Goal: Task Accomplishment & Management: Manage account settings

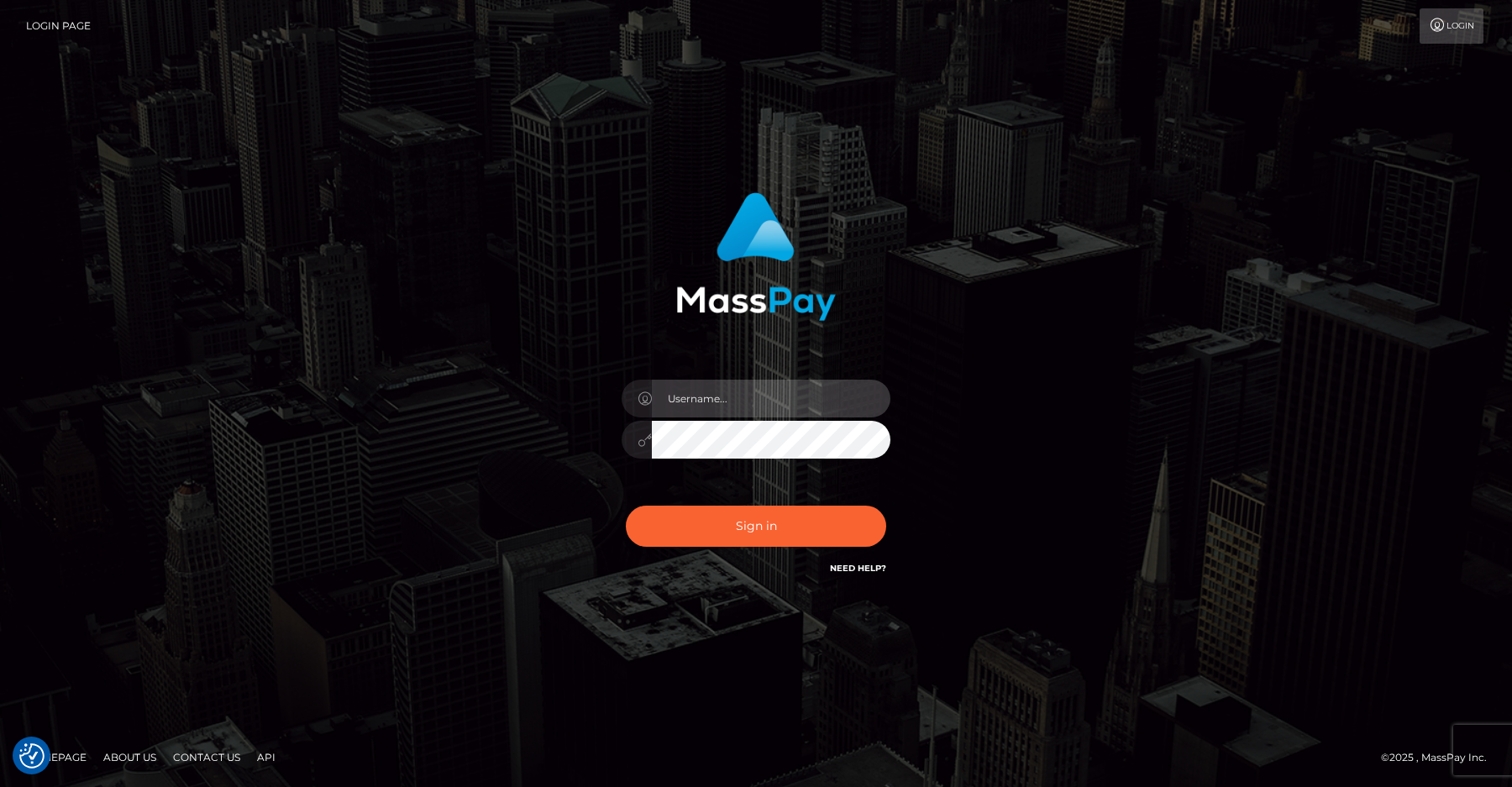
click at [764, 395] on input "text" at bounding box center [771, 399] width 239 height 38
type input "efrain.ievpro"
click at [626, 505] on button "Sign in" at bounding box center [756, 526] width 261 height 41
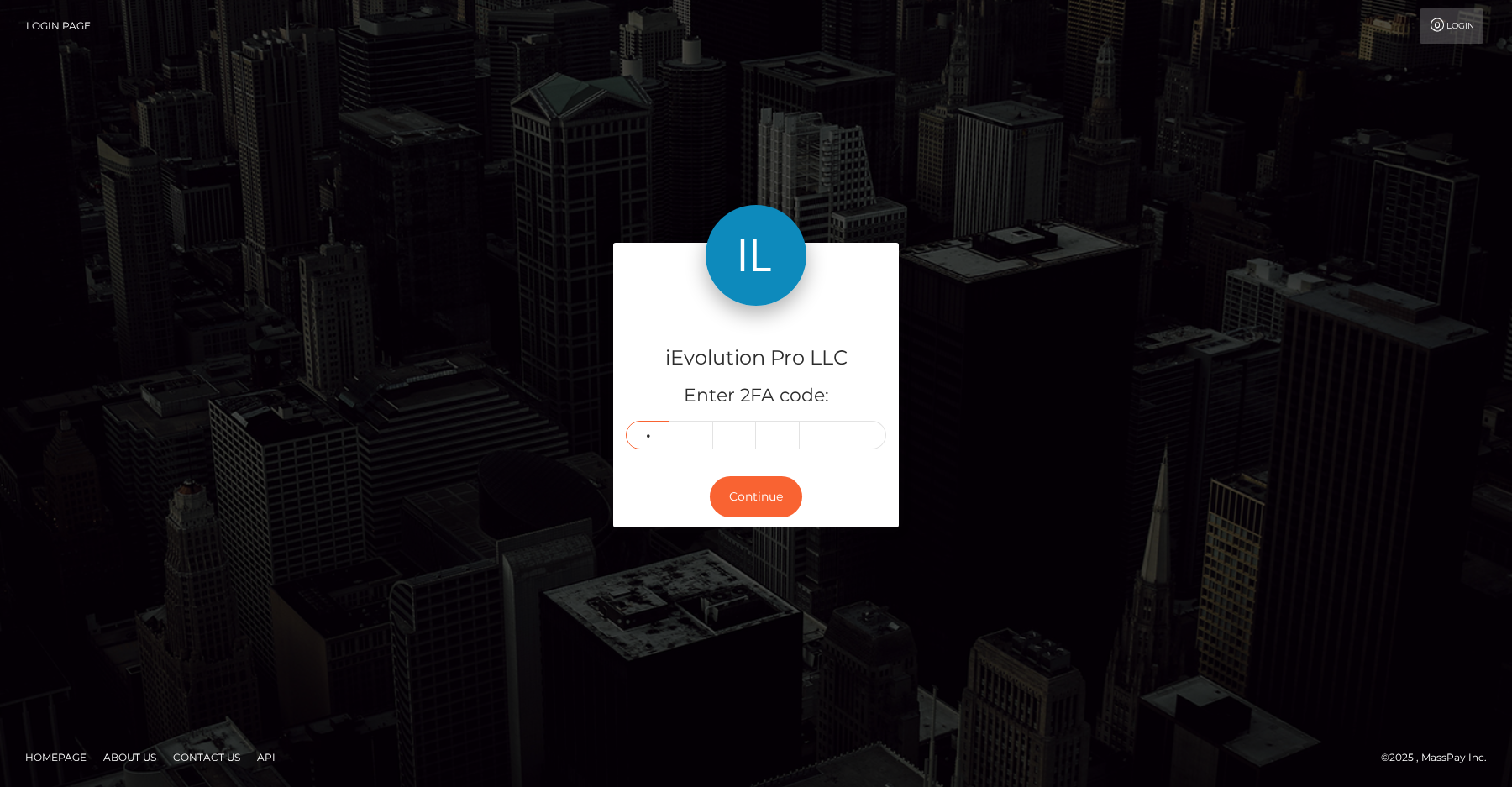
type input "3"
type input "4"
type input "5"
type input "6"
type input "8"
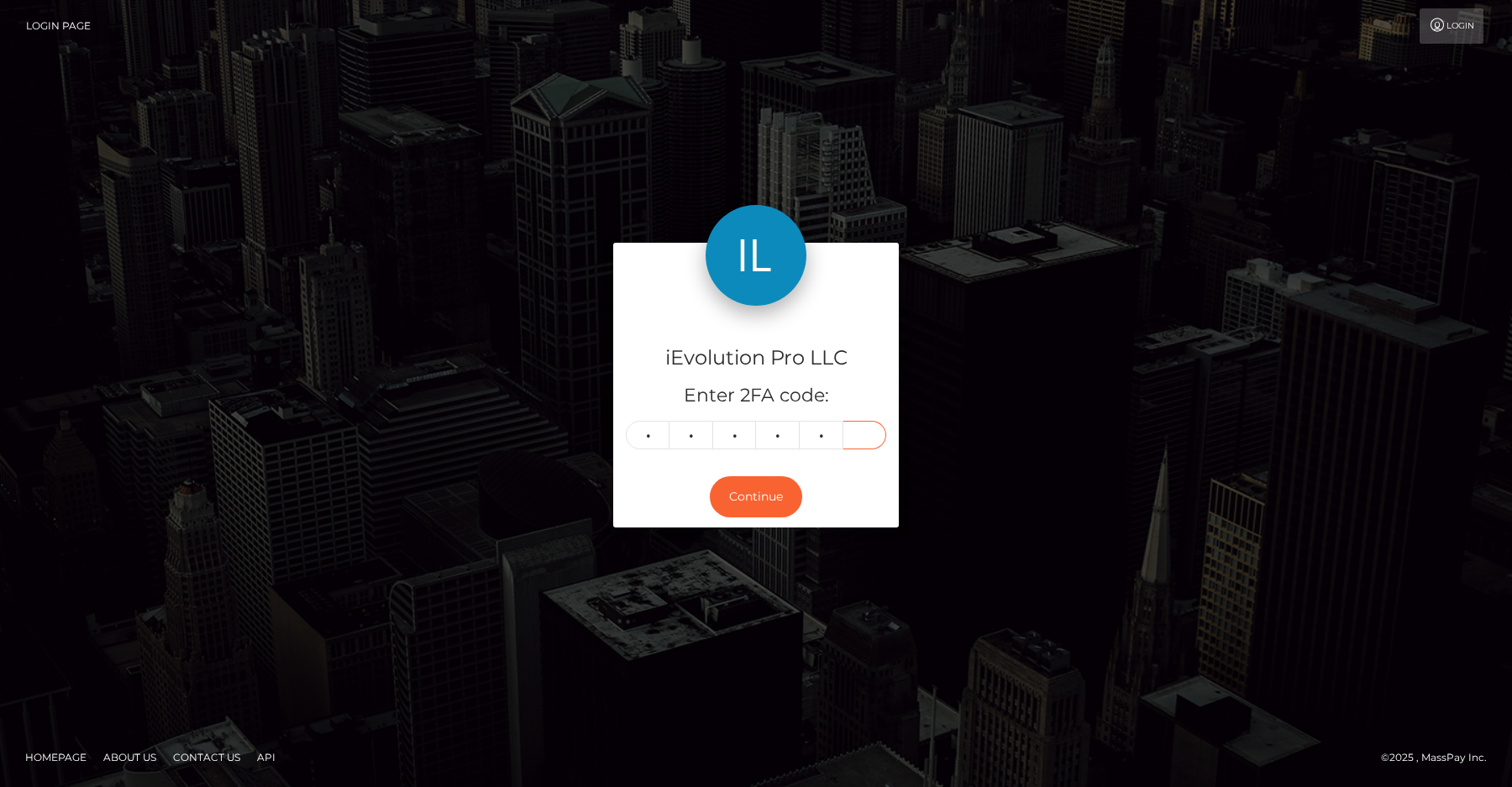
type input "3"
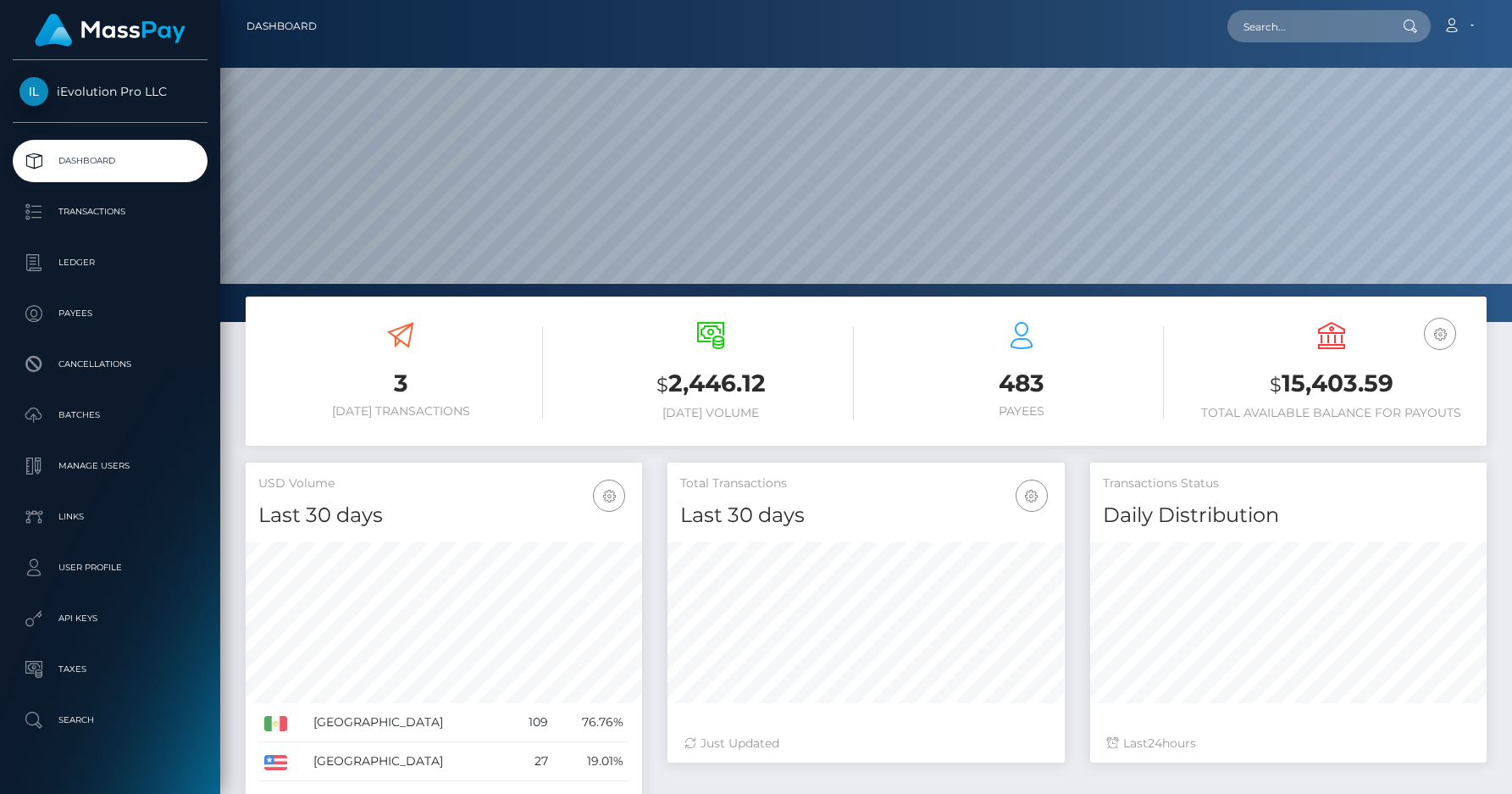
scroll to position [301, 397]
click at [114, 219] on p "Transactions" at bounding box center [110, 212] width 181 height 26
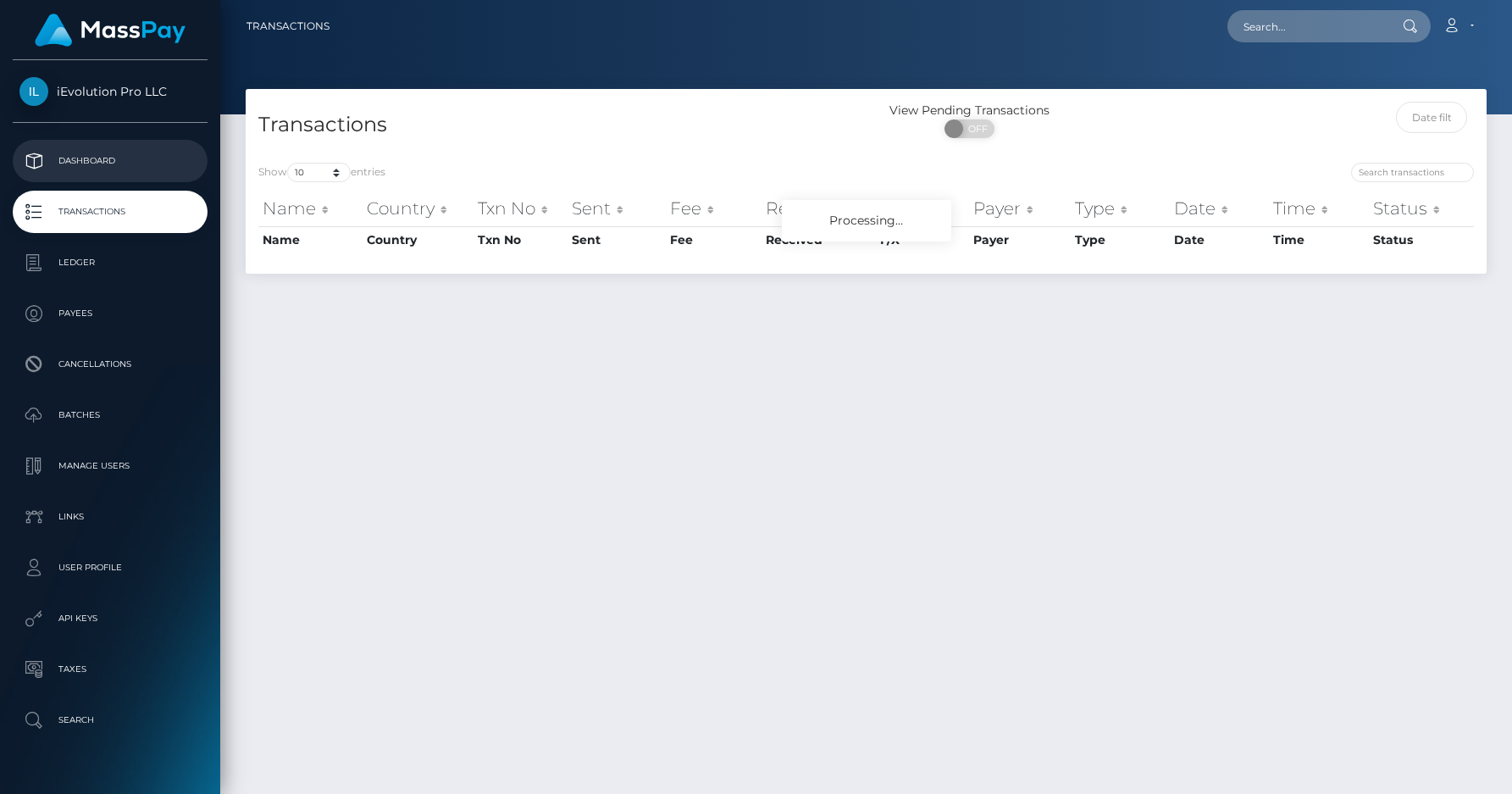
click at [136, 161] on p "Dashboard" at bounding box center [110, 161] width 181 height 26
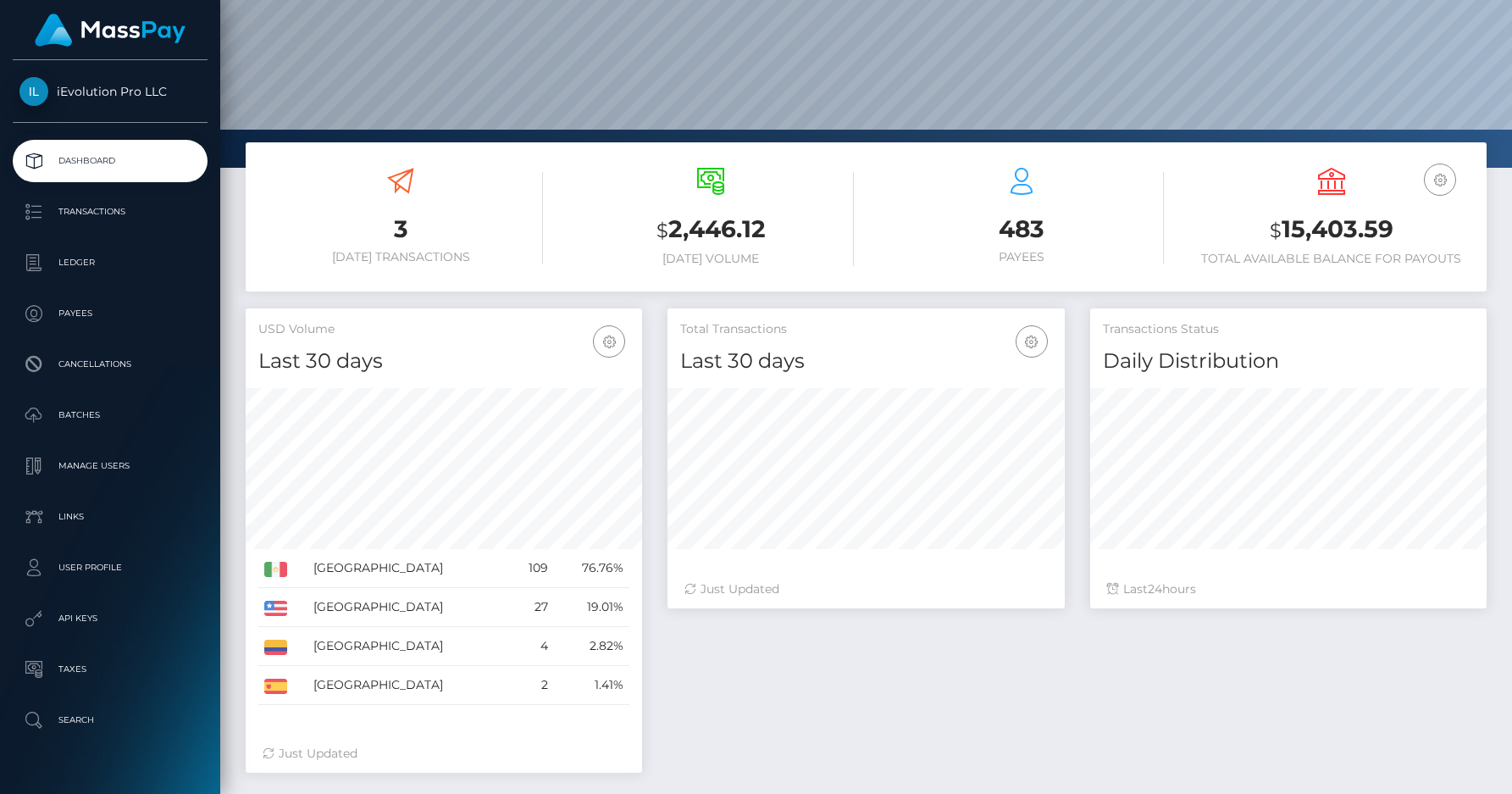
scroll to position [301, 397]
click at [96, 207] on p "Transactions" at bounding box center [110, 212] width 181 height 26
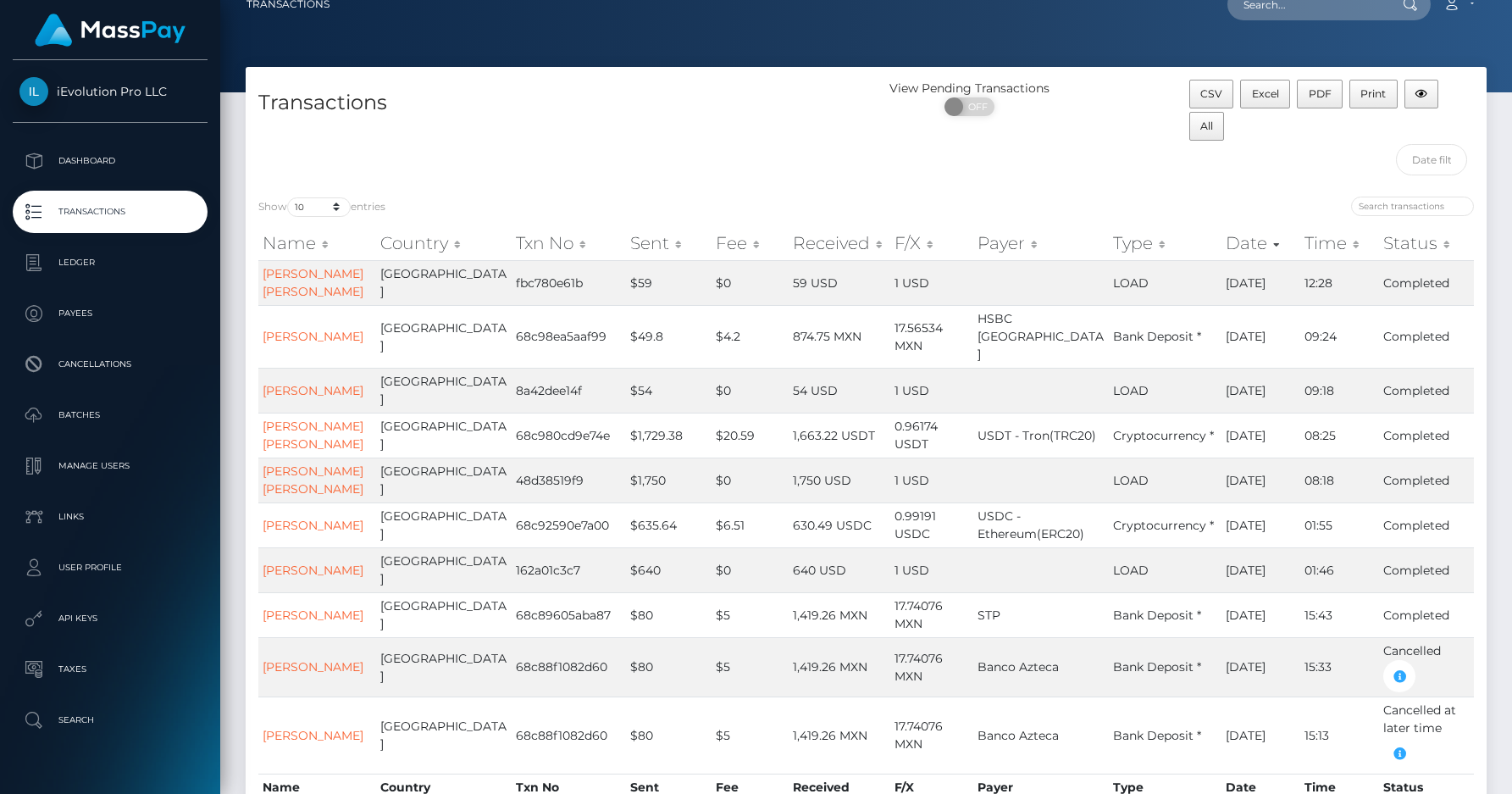
scroll to position [33, 0]
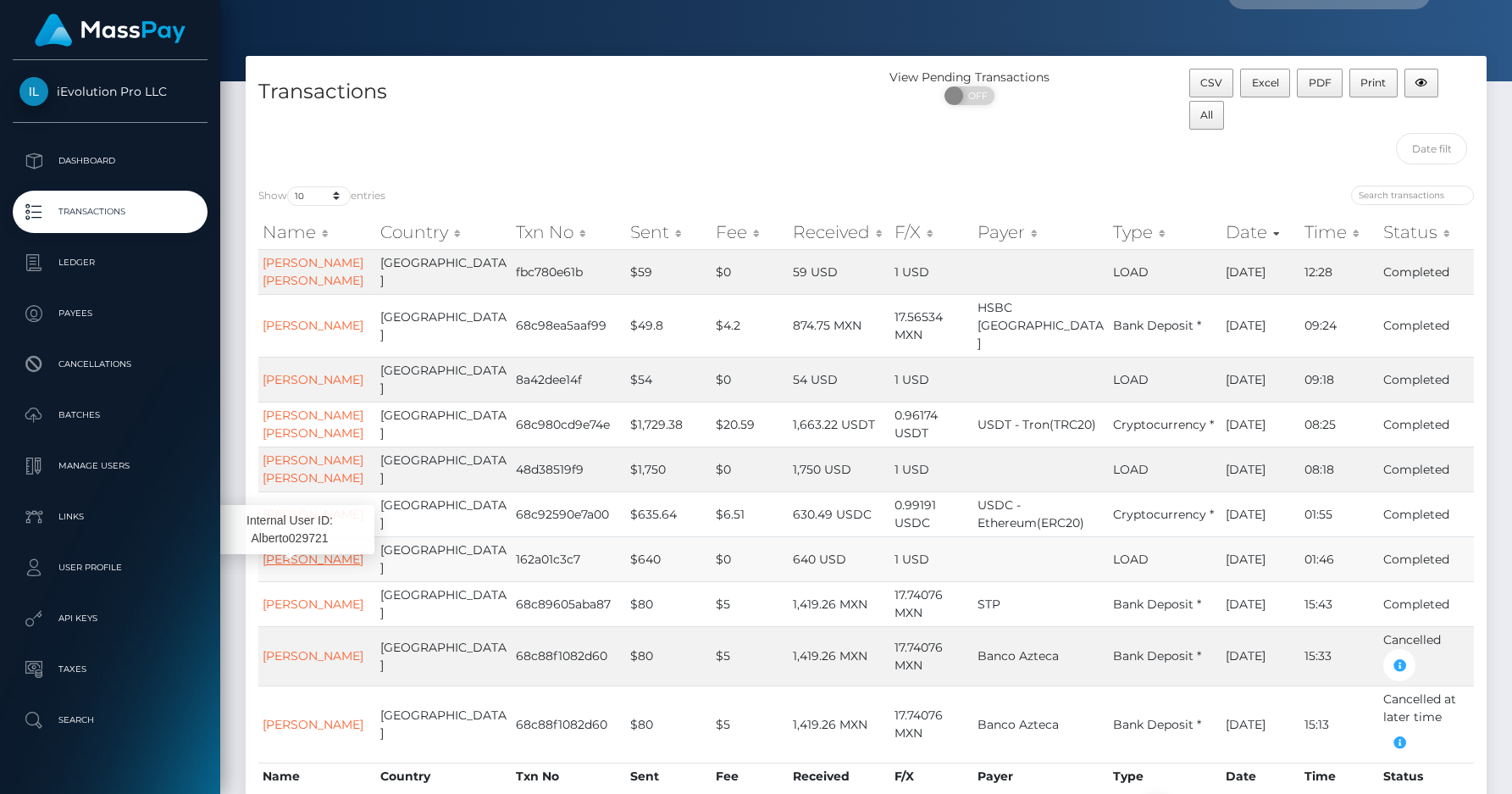
drag, startPoint x: 322, startPoint y: 603, endPoint x: 263, endPoint y: 567, distance: 69.1
click at [263, 567] on td "Alberto Modroño Martin" at bounding box center [318, 558] width 118 height 45
copy link "Alberto Modroño Martin"
click at [273, 567] on link "[PERSON_NAME]" at bounding box center [313, 559] width 101 height 15
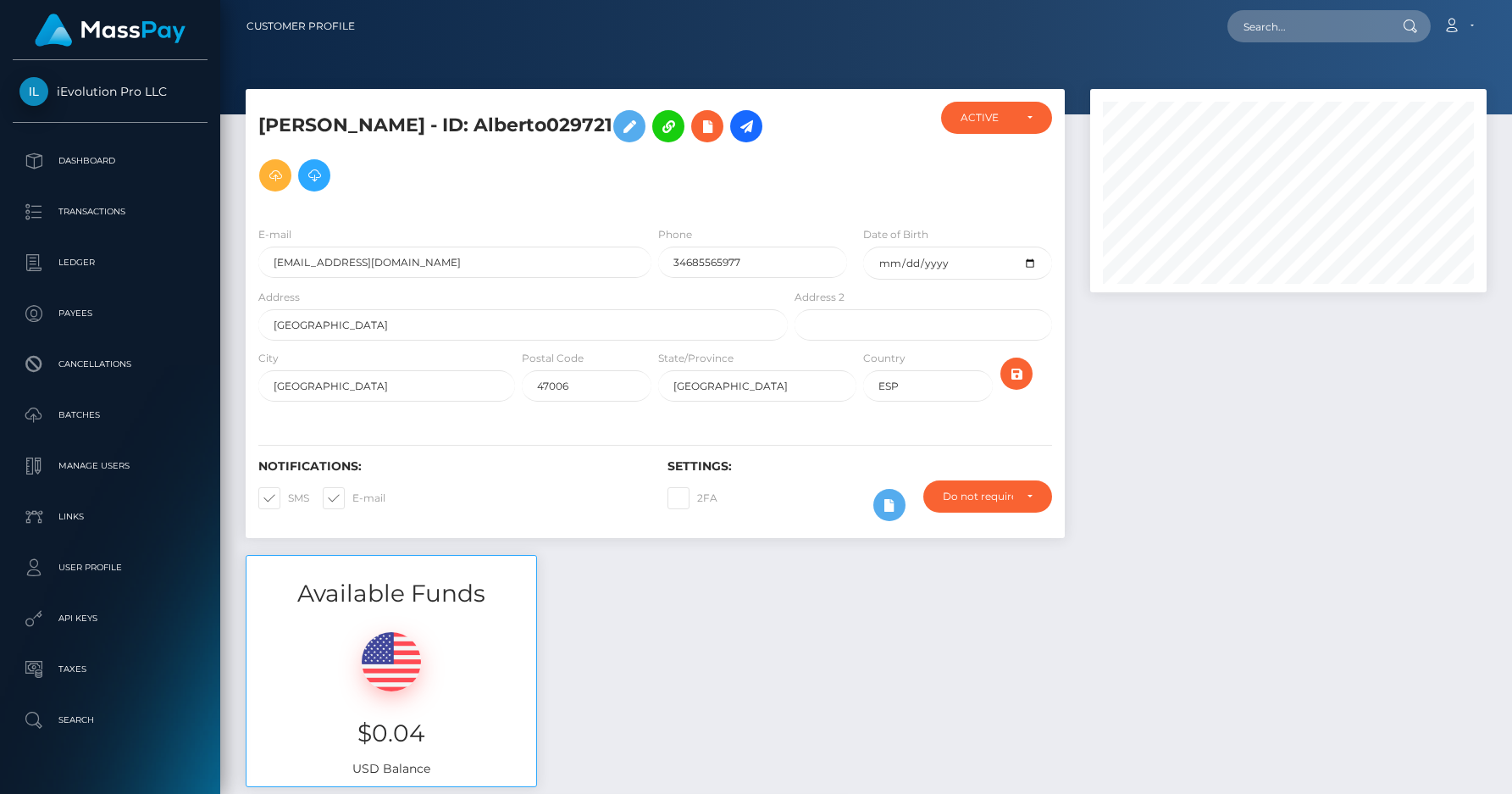
click at [604, 116] on h5 "[PERSON_NAME] - ID: Alberto029721" at bounding box center [518, 150] width 520 height 98
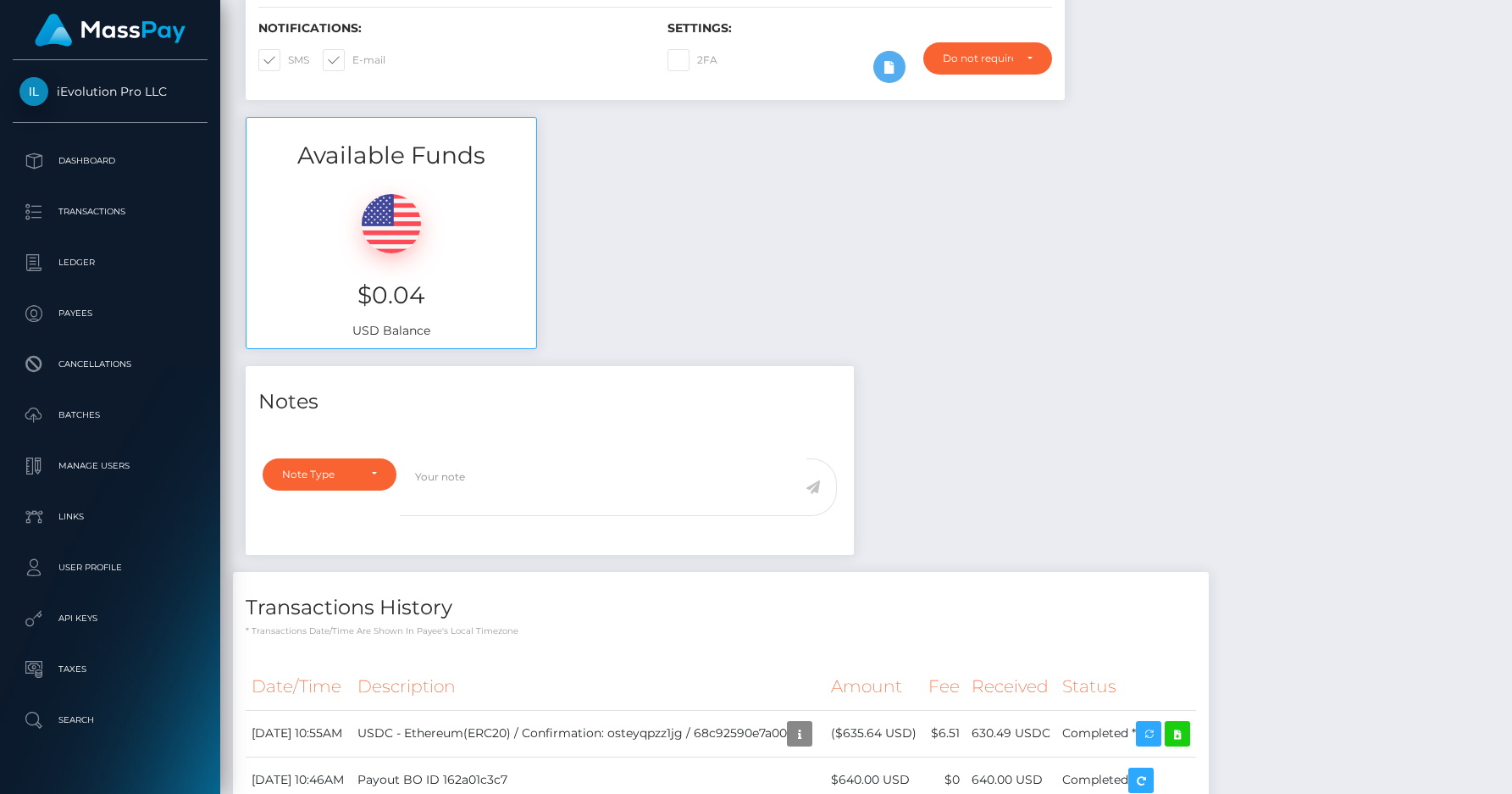
scroll to position [719, 0]
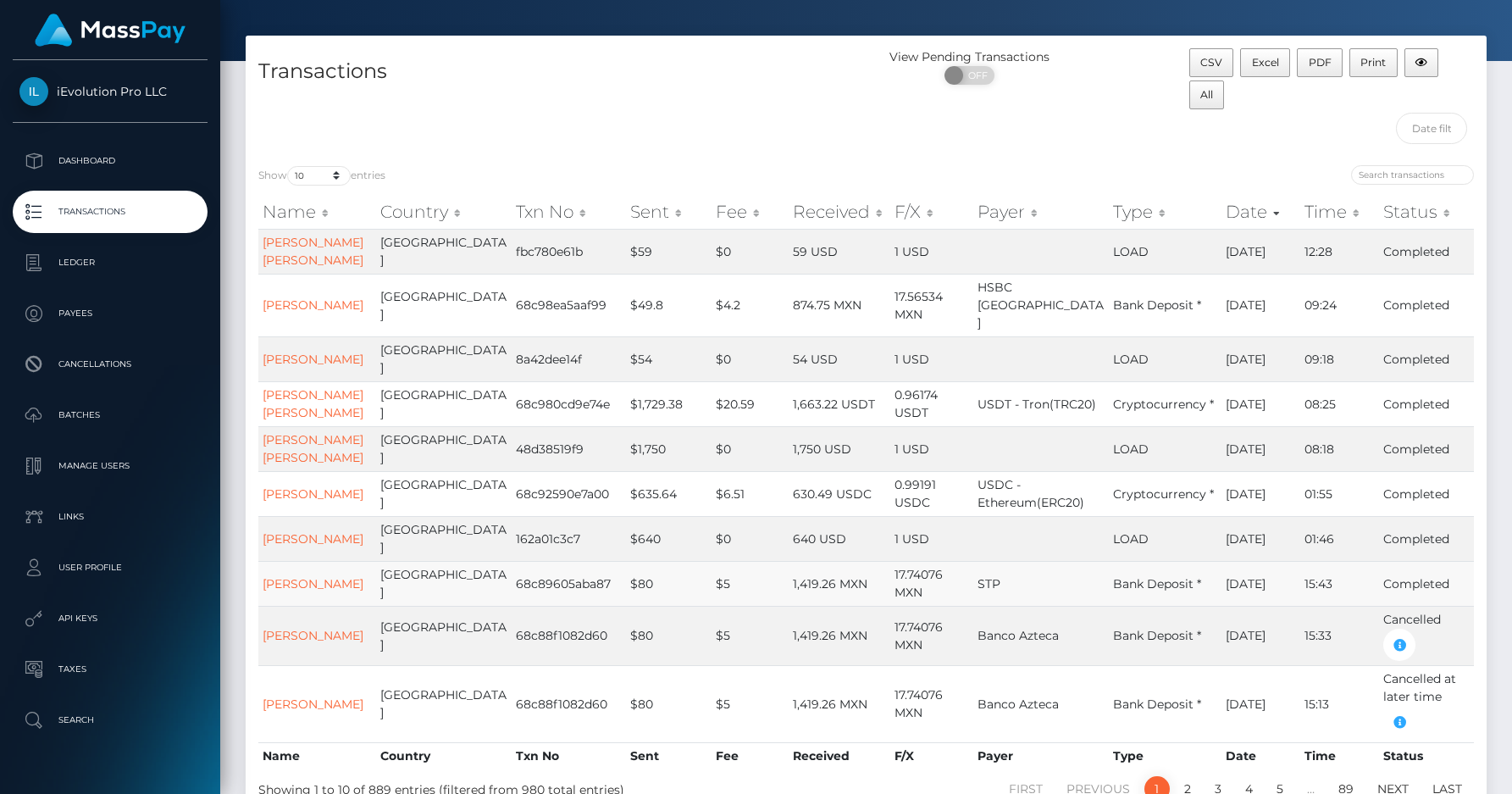
scroll to position [64, 0]
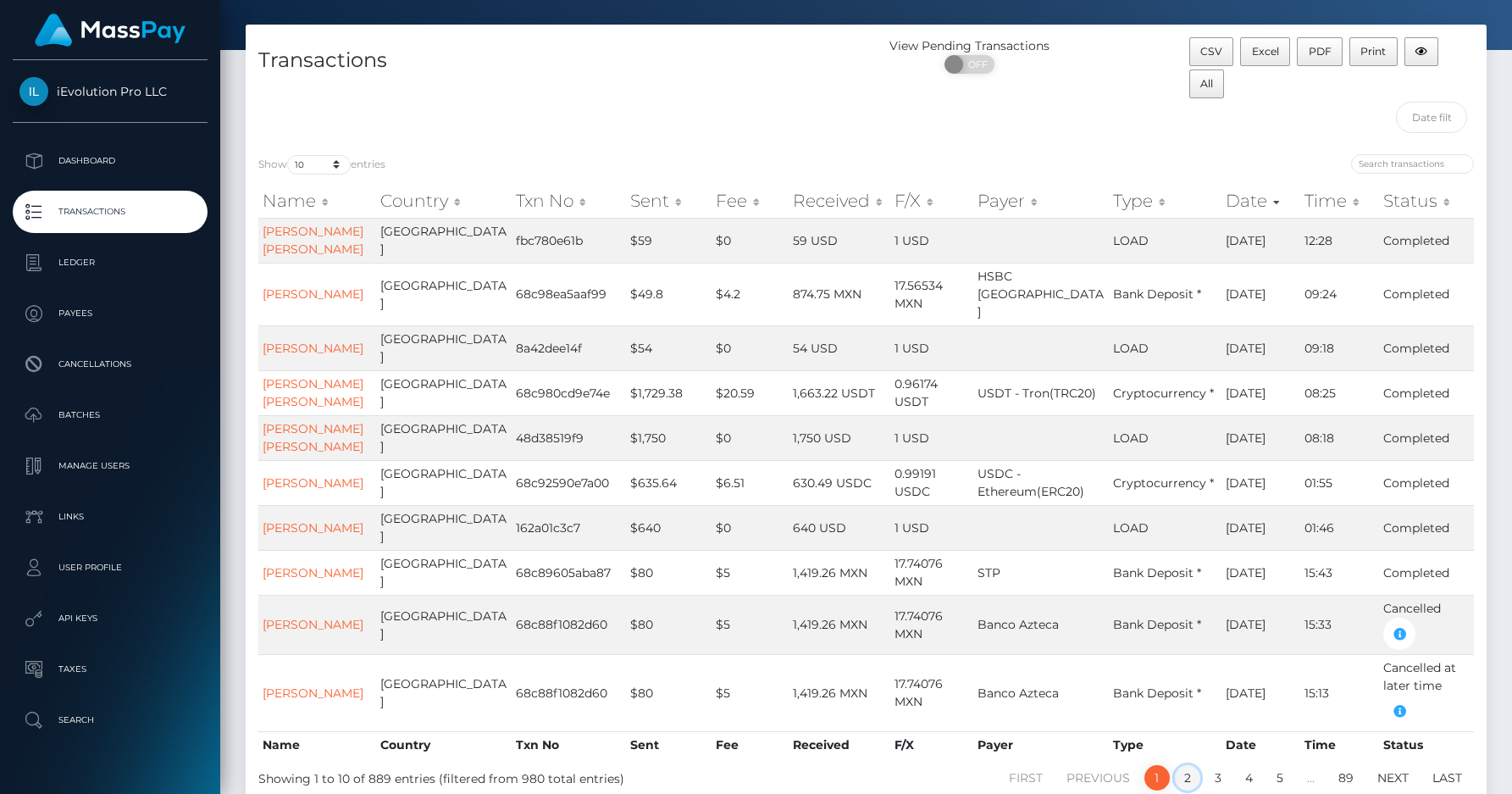
click at [1192, 777] on link "2" at bounding box center [1188, 778] width 26 height 26
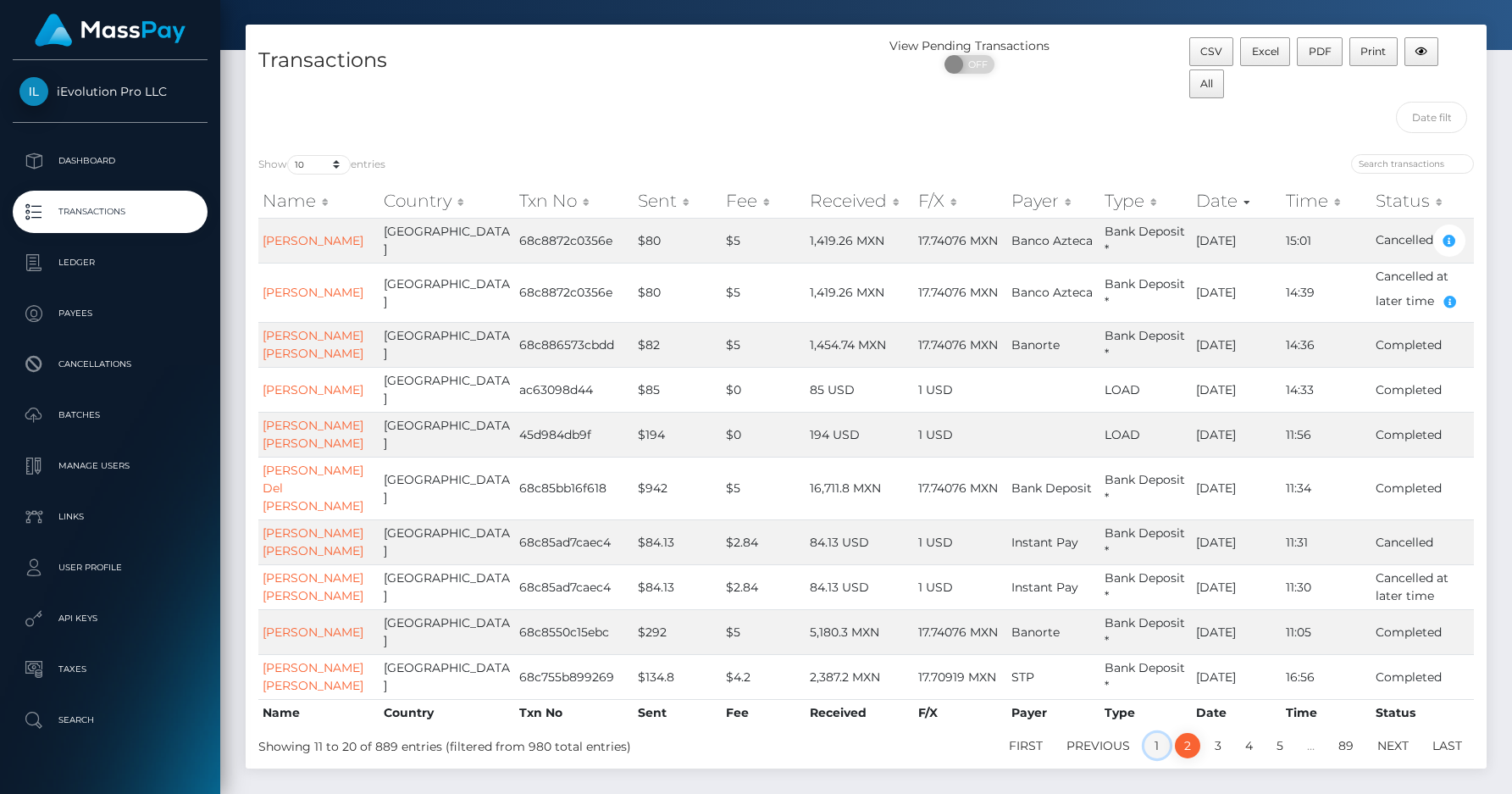
click at [1161, 751] on link "1" at bounding box center [1158, 745] width 26 height 26
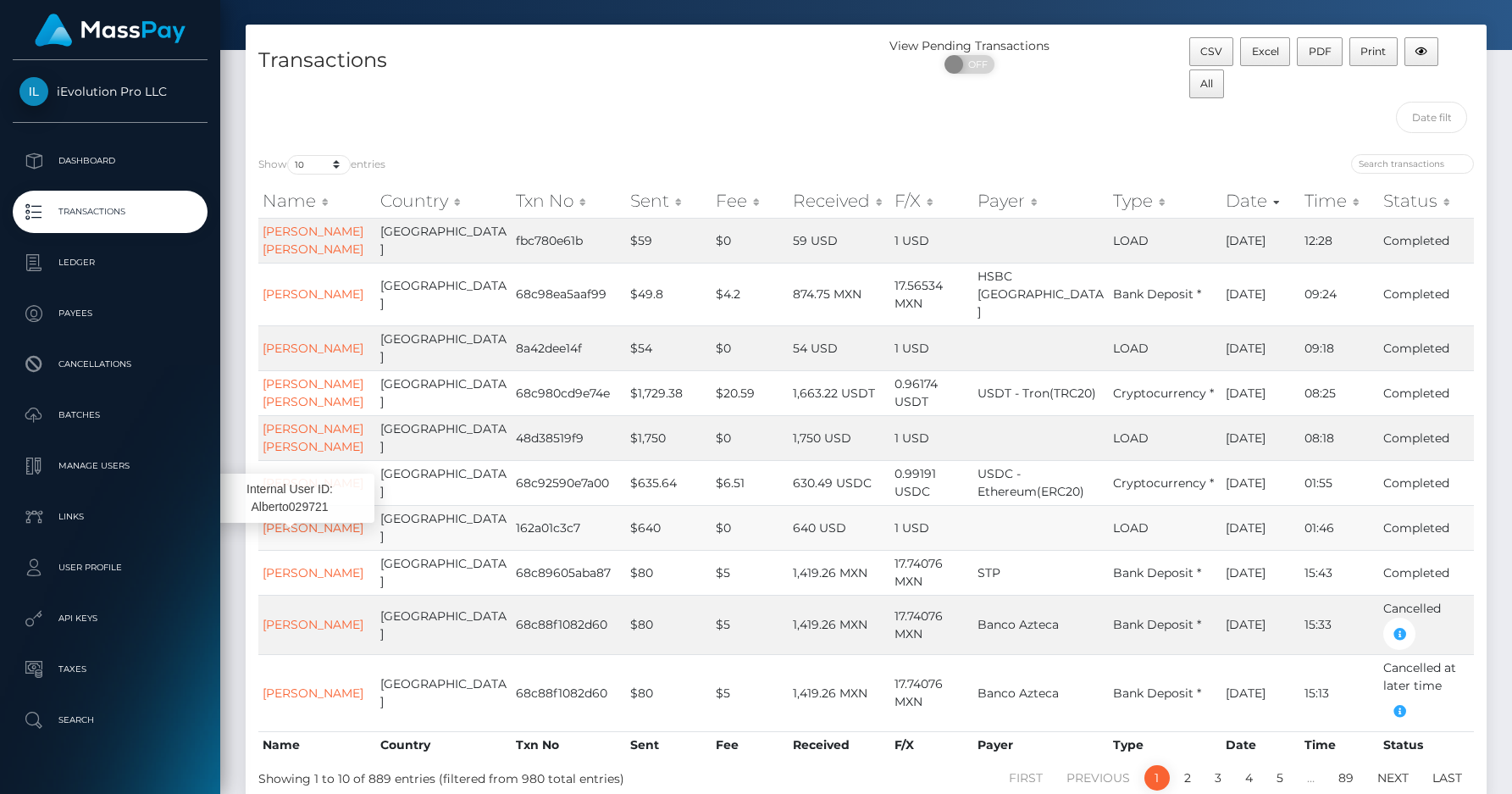
drag, startPoint x: 376, startPoint y: 563, endPoint x: 472, endPoint y: 579, distance: 97.3
click at [388, 550] on td "[GEOGRAPHIC_DATA]" at bounding box center [444, 527] width 136 height 45
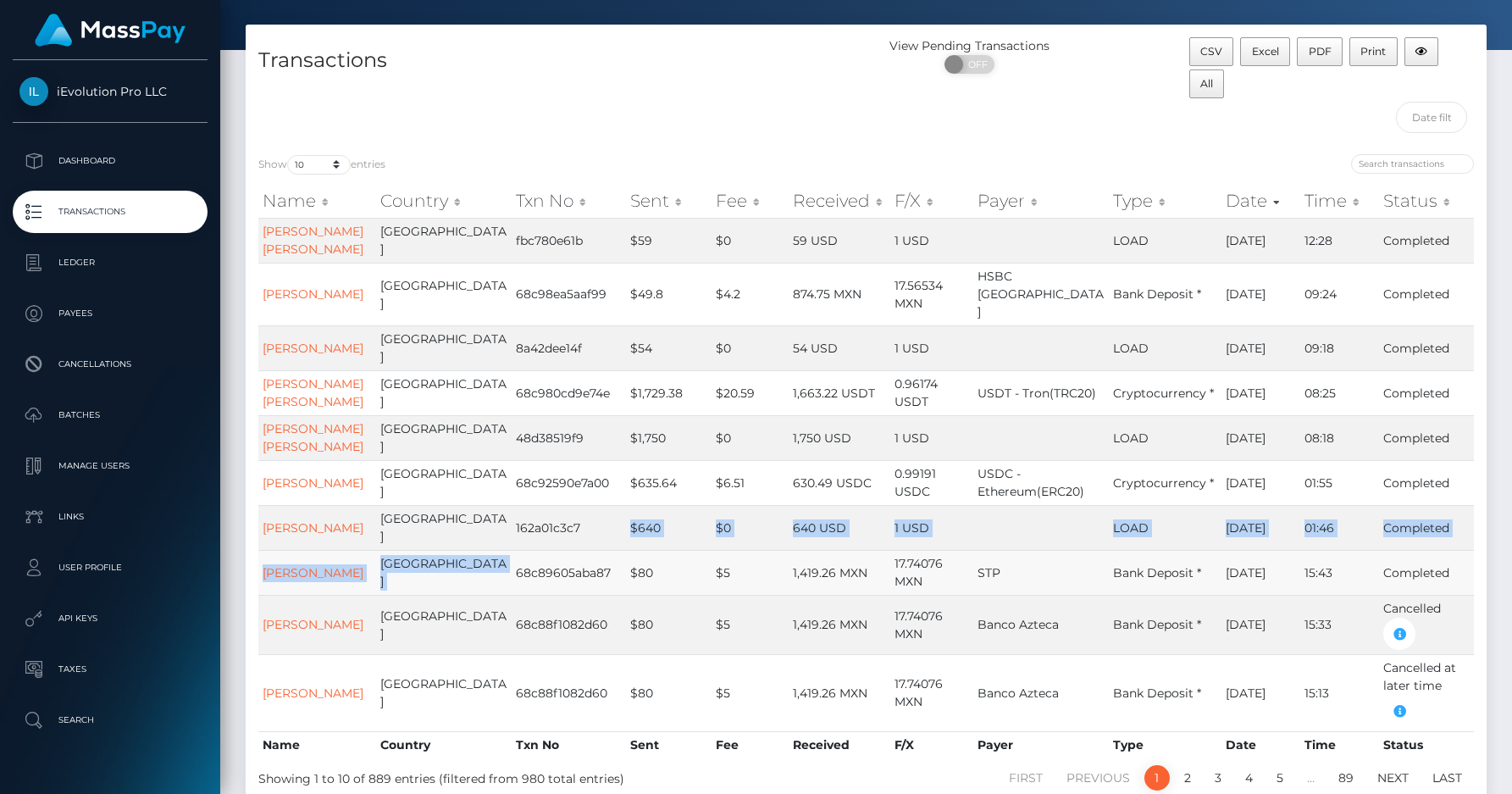
drag, startPoint x: 479, startPoint y: 576, endPoint x: 500, endPoint y: 586, distance: 23.3
click at [500, 586] on tbody "Mario Alberto Vielmas Vielmas Mexico fbc780e61b $59 $0 59 USD 1 USD LOAD 09/16/…" at bounding box center [867, 474] width 1216 height 513
click at [511, 586] on td "68c89605aba87" at bounding box center [569, 572] width 114 height 45
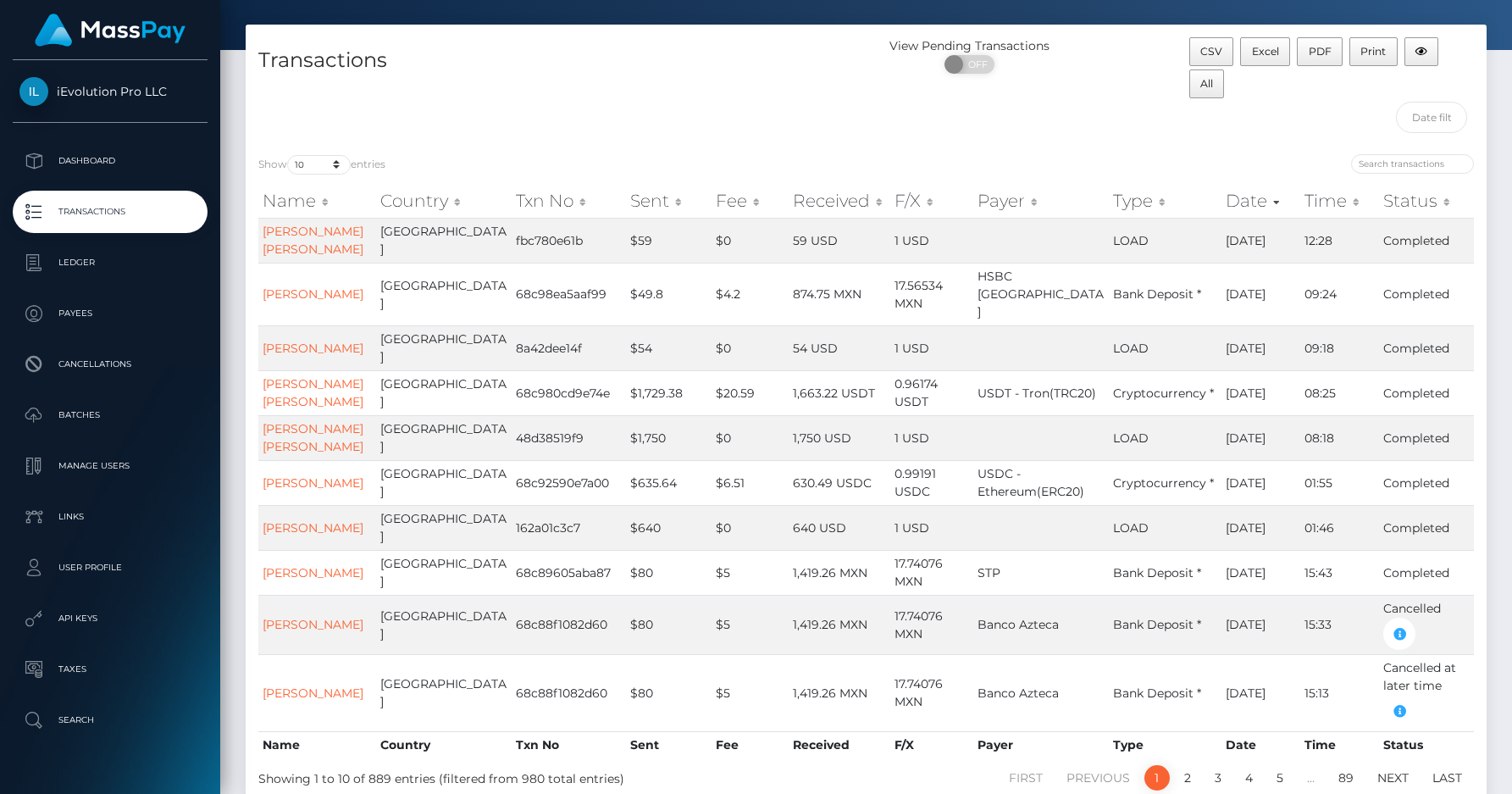
drag, startPoint x: 343, startPoint y: 486, endPoint x: 1494, endPoint y: 521, distance: 1151.5
click at [1494, 521] on div "Transactions View Pending Transactions ON OFF CSV Excel PDF Print All Show 10 2…" at bounding box center [867, 421] width 1267 height 793
click at [1453, 528] on td "Completed" at bounding box center [1427, 527] width 95 height 45
drag, startPoint x: 366, startPoint y: 486, endPoint x: 450, endPoint y: 482, distance: 84.1
click at [450, 482] on td "[GEOGRAPHIC_DATA]" at bounding box center [444, 482] width 136 height 45
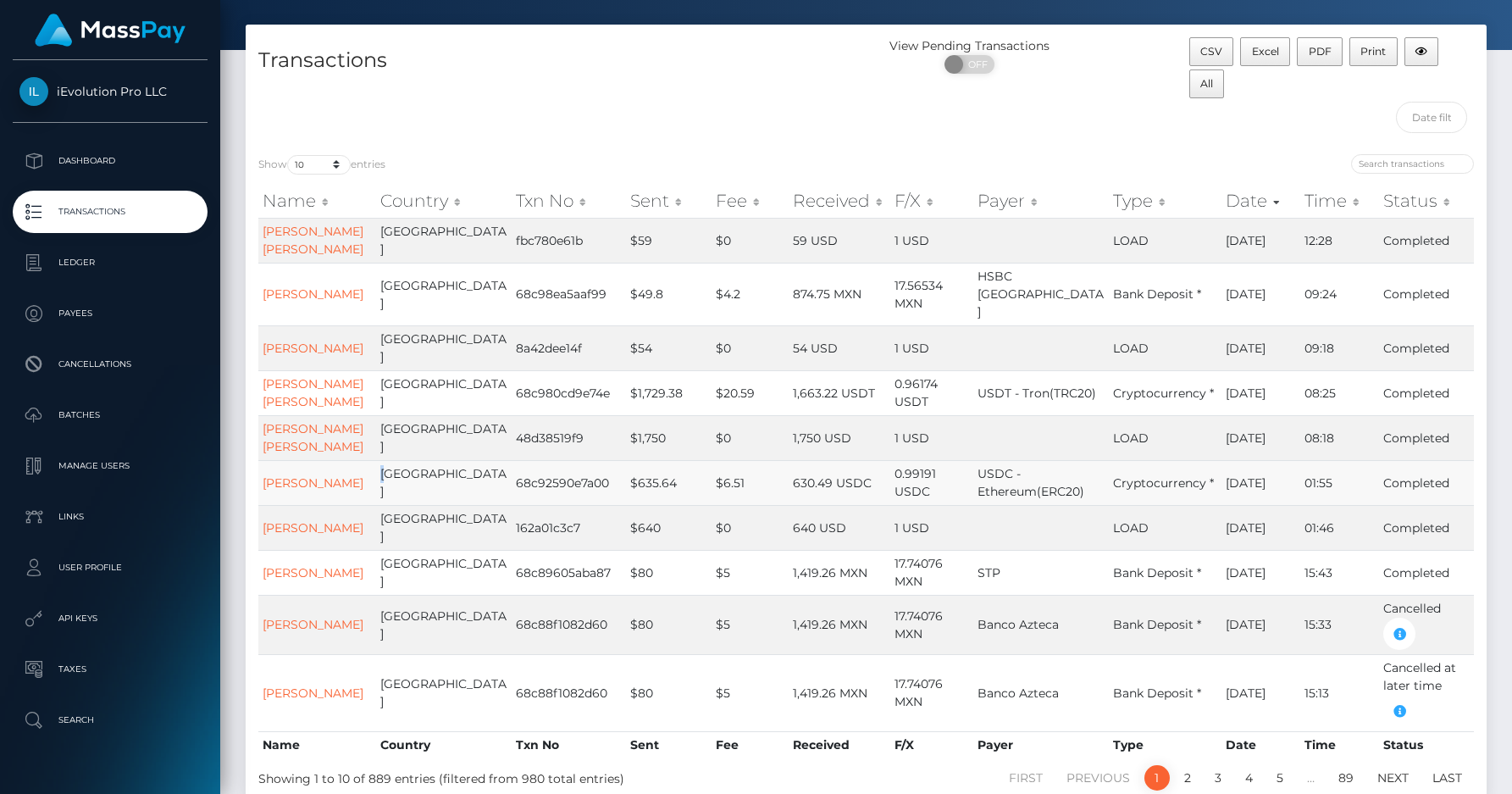
click at [450, 482] on td "[GEOGRAPHIC_DATA]" at bounding box center [444, 482] width 136 height 45
click at [260, 481] on td "[PERSON_NAME]" at bounding box center [318, 482] width 118 height 45
click at [280, 481] on link "Alberto Modroño Martin" at bounding box center [313, 483] width 101 height 15
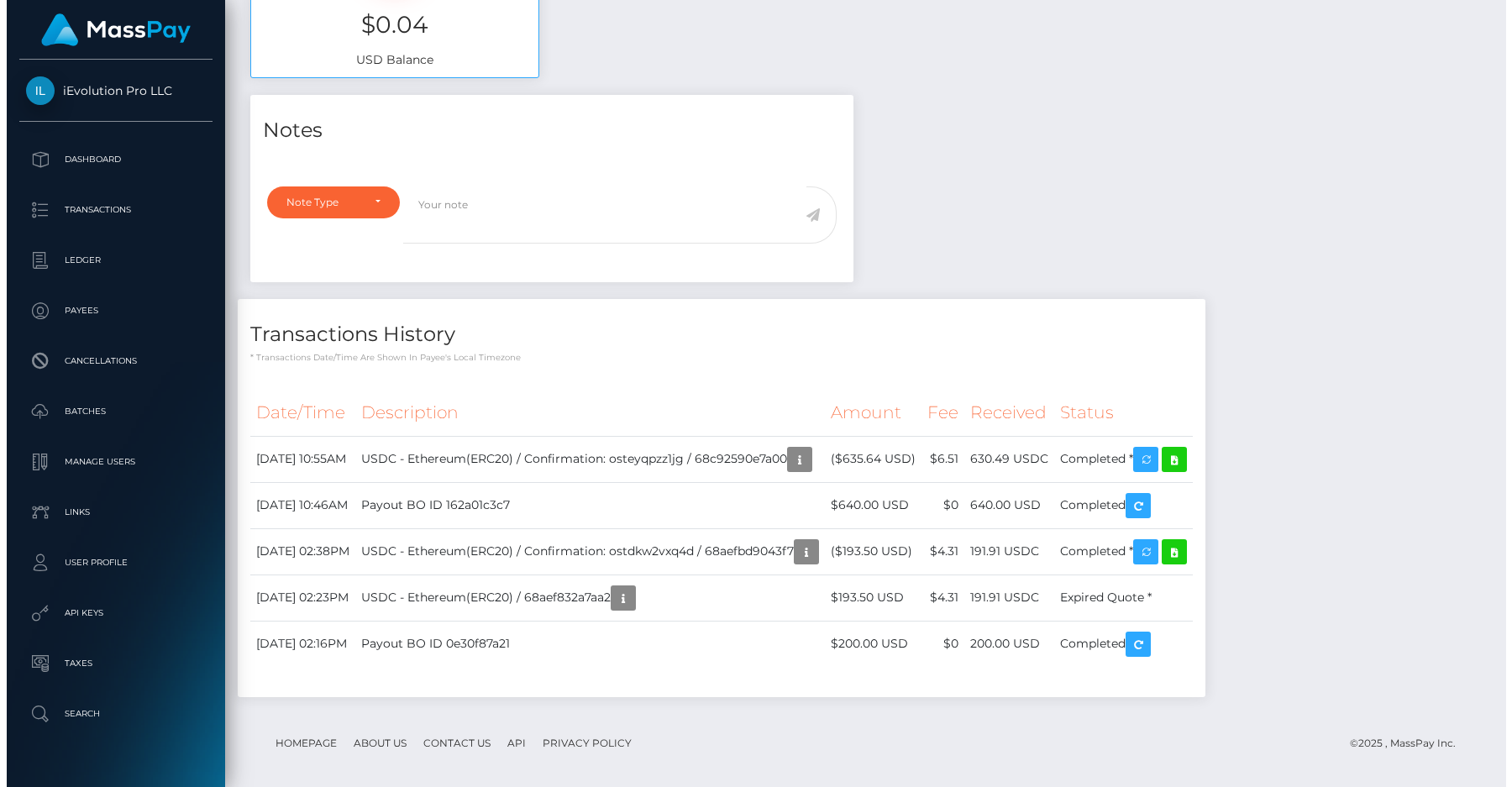
scroll to position [691, 0]
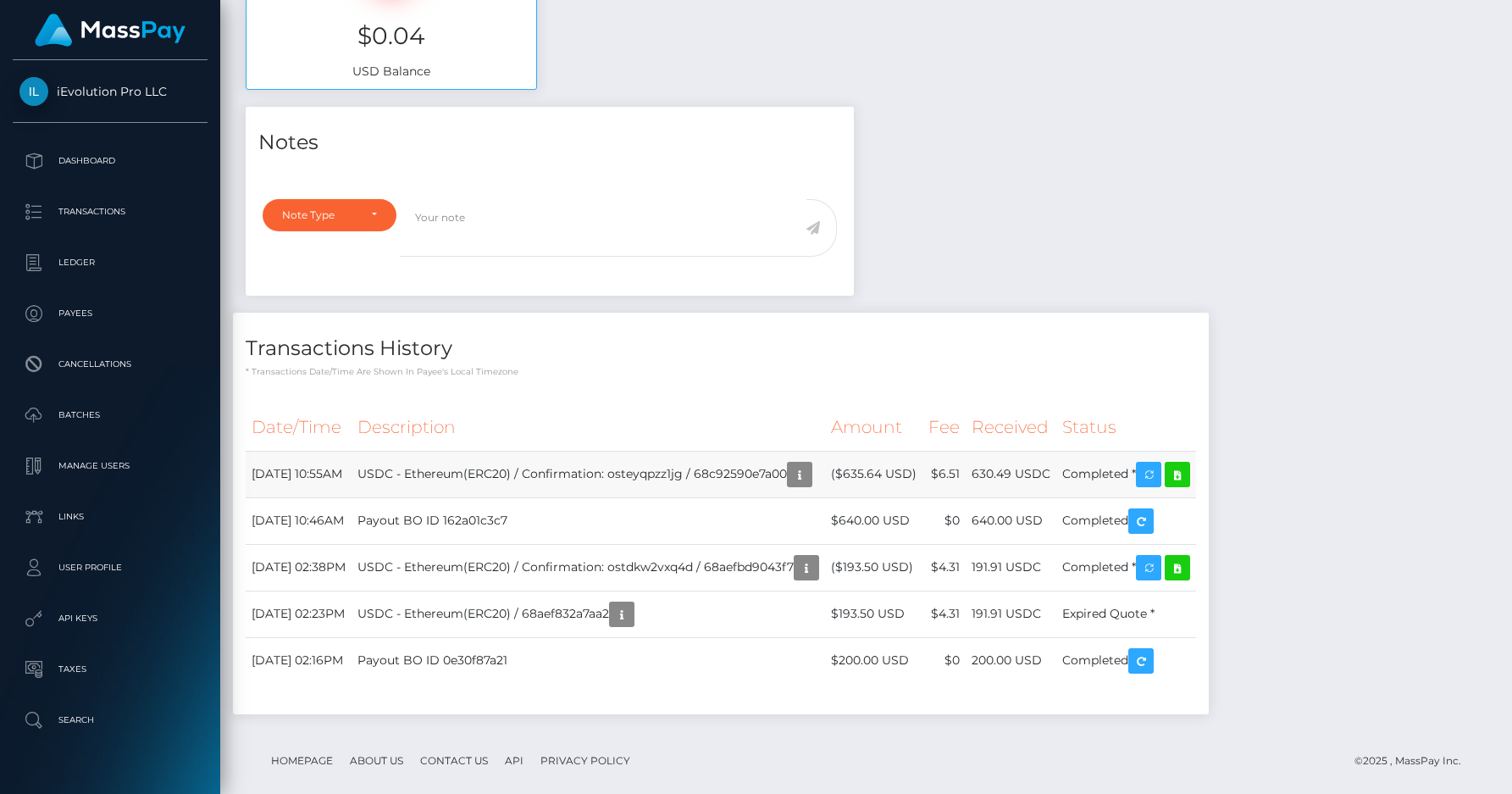
drag, startPoint x: 432, startPoint y: 476, endPoint x: 809, endPoint y: 489, distance: 377.2
click at [809, 489] on td "USDC - Ethereum(ERC20) / Confirmation: osteyqpzz1jg / 68c92590e7a00" at bounding box center [588, 474] width 474 height 47
click at [810, 476] on icon "button" at bounding box center [800, 475] width 20 height 21
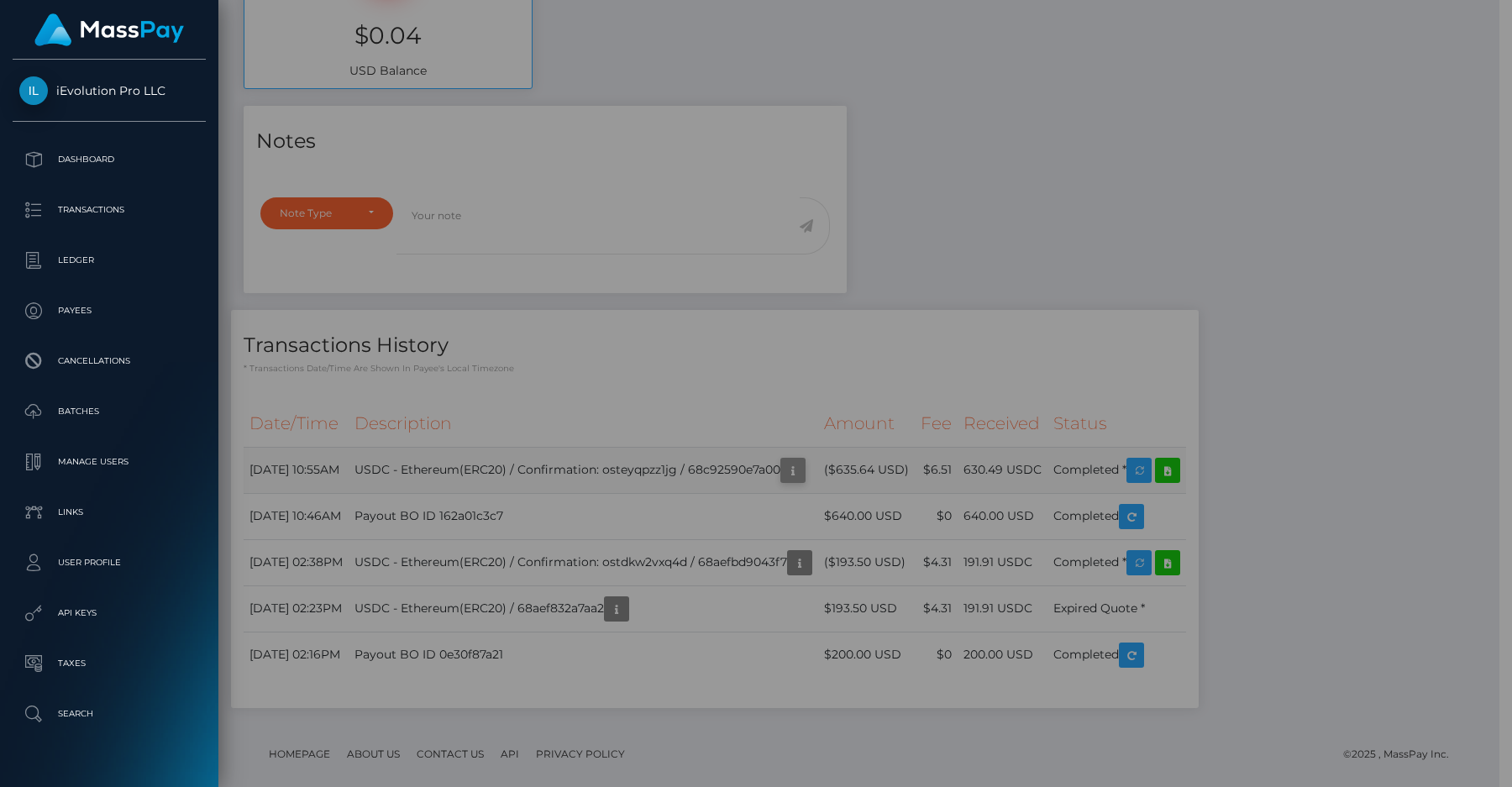
scroll to position [839582, 839736]
click at [864, 465] on div "**********" at bounding box center [756, 382] width 748 height 649
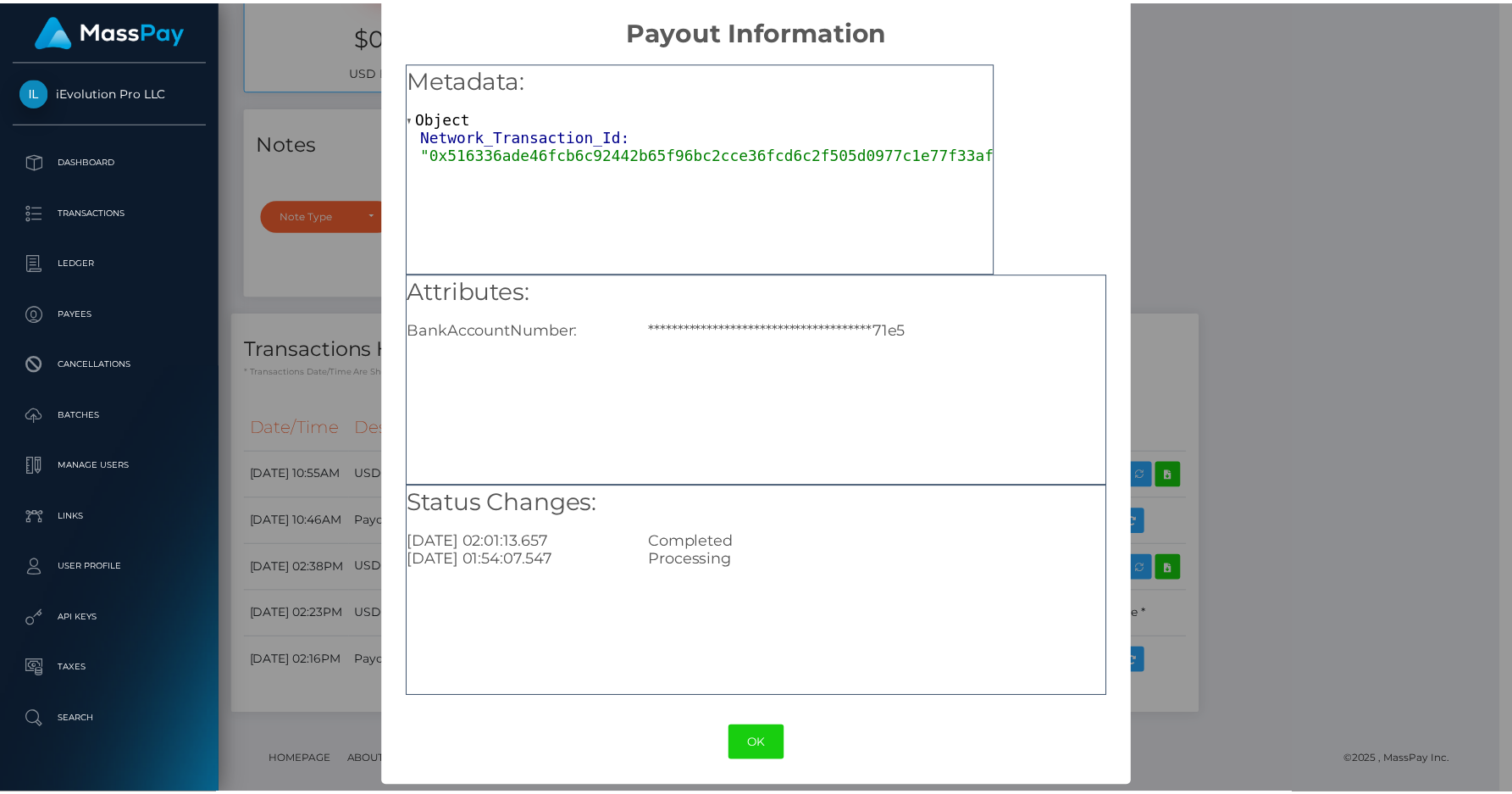
scroll to position [2, 0]
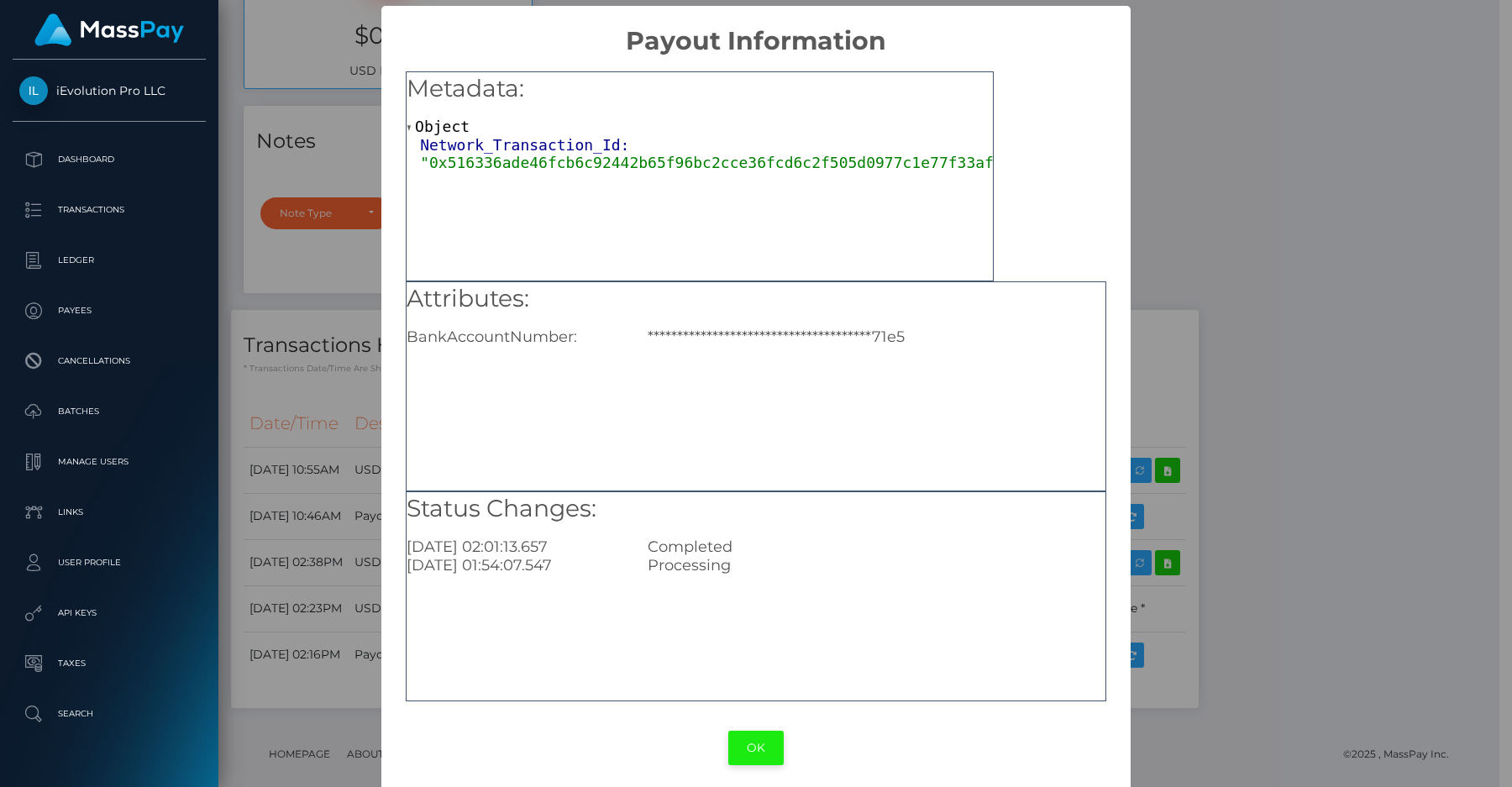
click at [735, 746] on button "OK" at bounding box center [755, 747] width 55 height 35
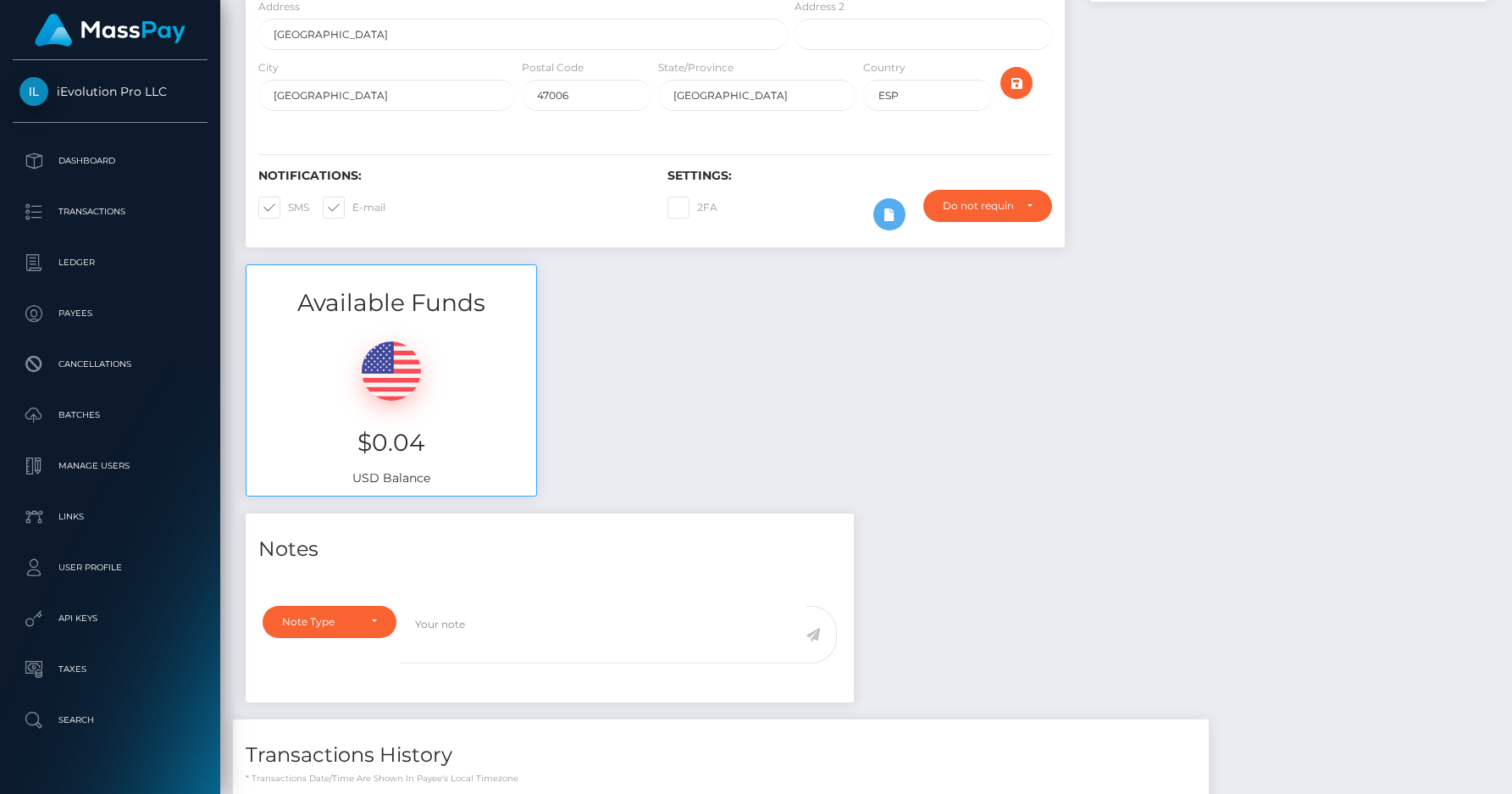
scroll to position [606, 0]
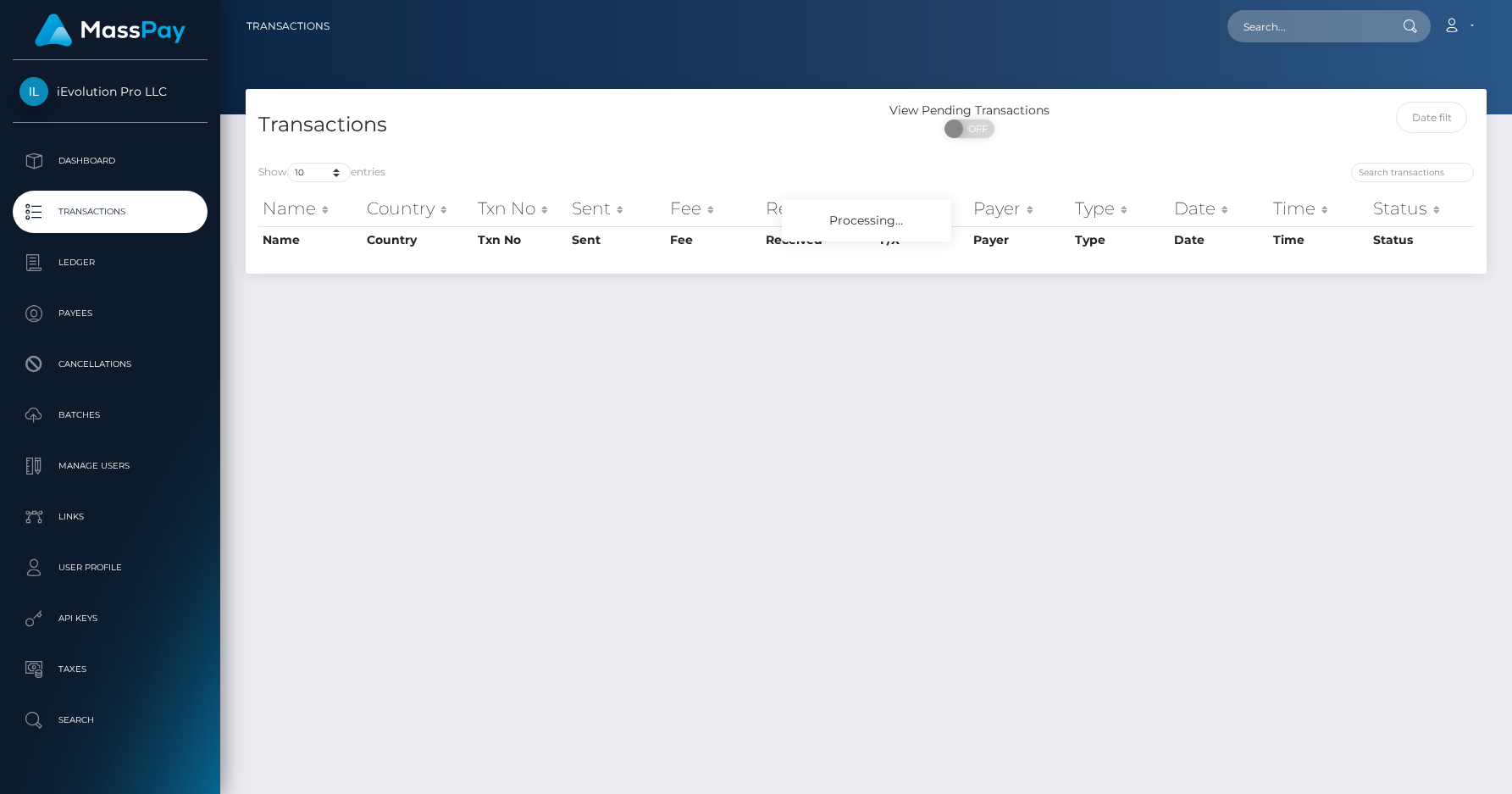
scroll to position [44, 0]
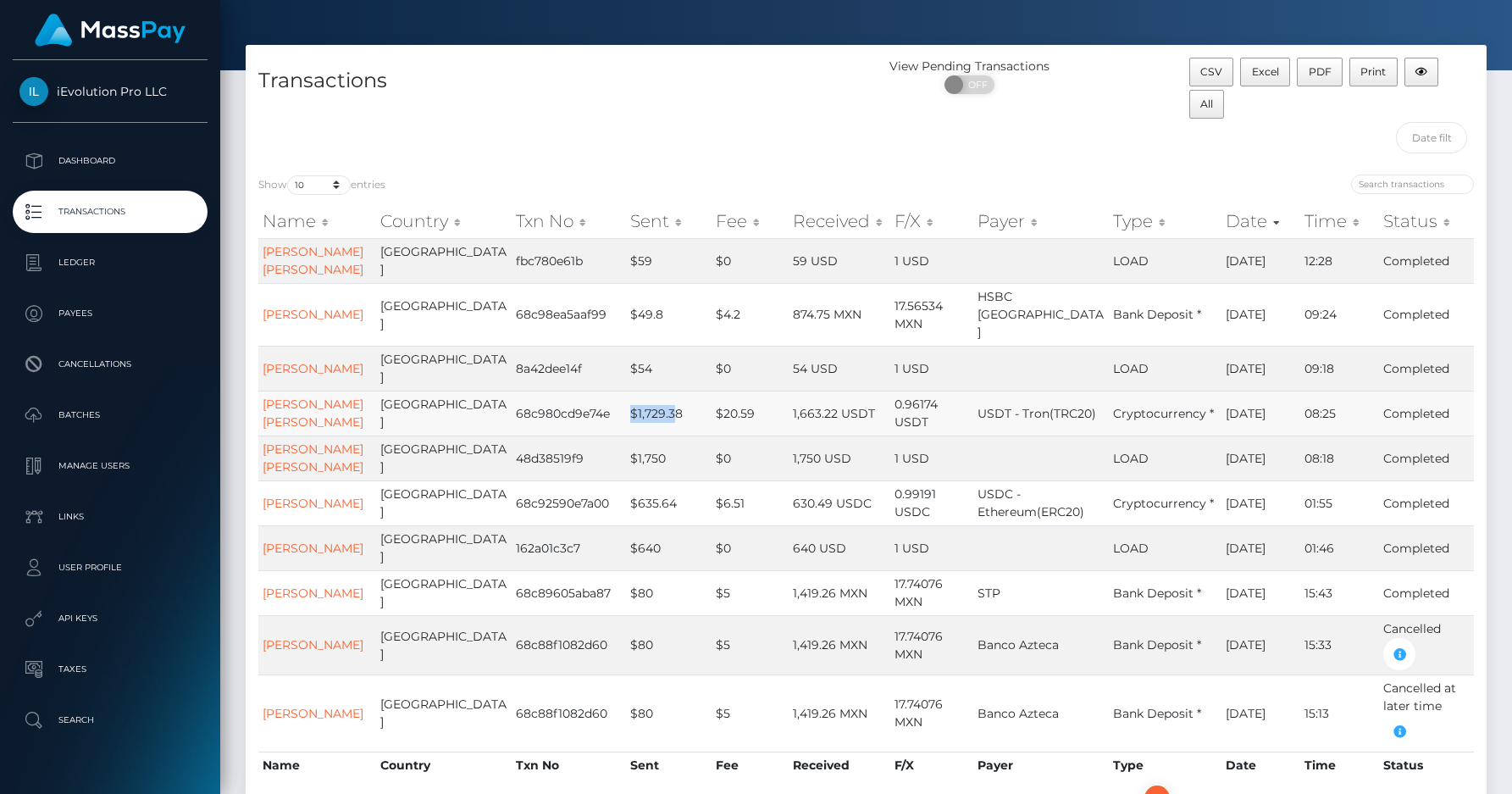
drag, startPoint x: 585, startPoint y: 407, endPoint x: 627, endPoint y: 407, distance: 42.0
click at [627, 407] on tr "[PERSON_NAME] [PERSON_NAME] Colombia 68c980cd9e74e $1,729.38 $20.59 1,663.22 US…" at bounding box center [867, 412] width 1216 height 45
drag, startPoint x: 751, startPoint y: 416, endPoint x: 854, endPoint y: 422, distance: 103.2
click at [854, 422] on tr "[PERSON_NAME] [PERSON_NAME] Colombia 68c980cd9e74e $1,729.38 $20.59 1,663.22 US…" at bounding box center [867, 412] width 1216 height 45
drag, startPoint x: 854, startPoint y: 422, endPoint x: 824, endPoint y: 421, distance: 30.0
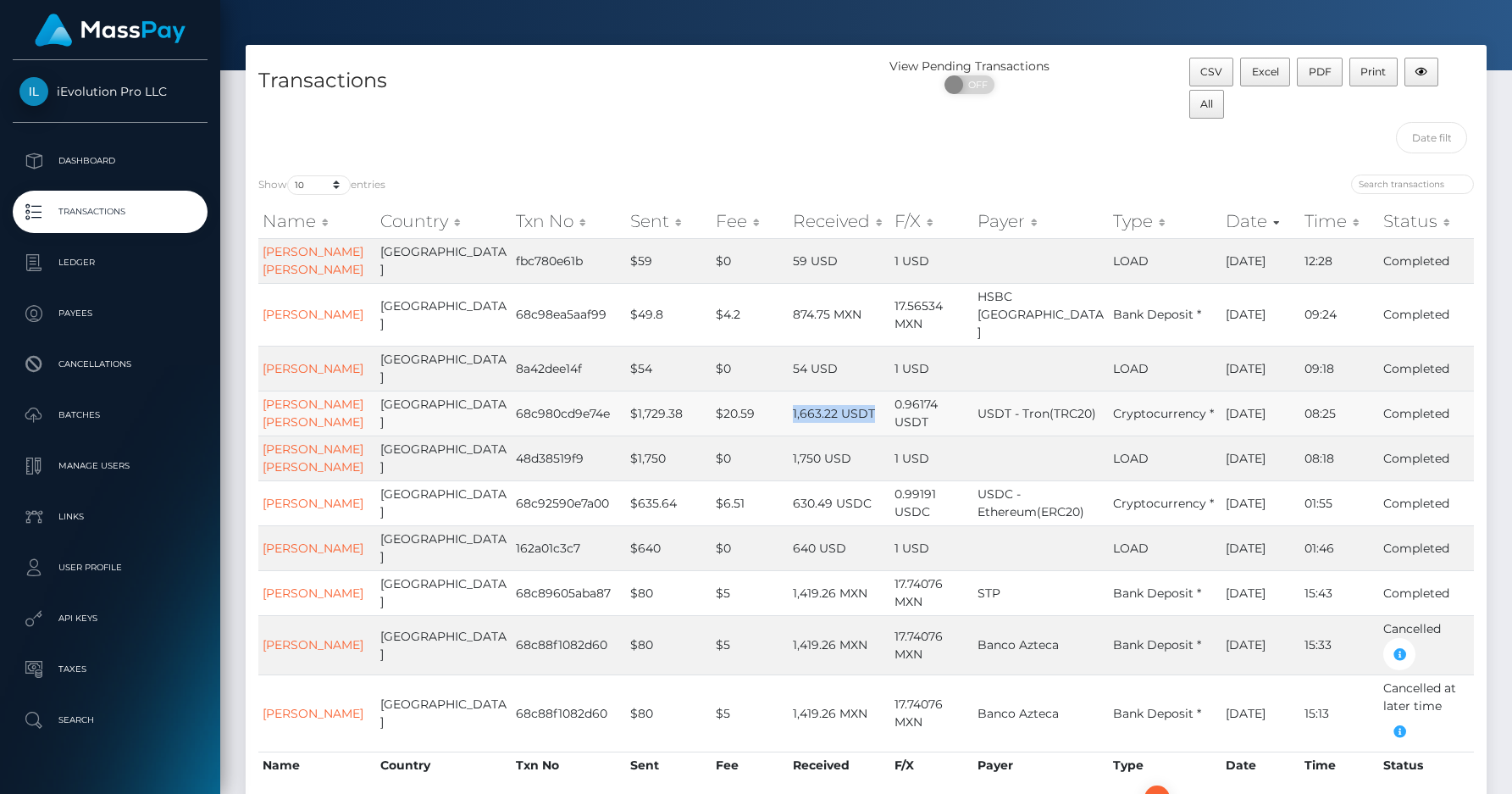
click at [853, 423] on td "1,663.22 USDT" at bounding box center [840, 412] width 102 height 45
drag, startPoint x: 715, startPoint y: 409, endPoint x: 676, endPoint y: 412, distance: 39.1
click at [712, 412] on td "$20.59" at bounding box center [750, 412] width 77 height 45
drag, startPoint x: 676, startPoint y: 412, endPoint x: 701, endPoint y: 411, distance: 25.0
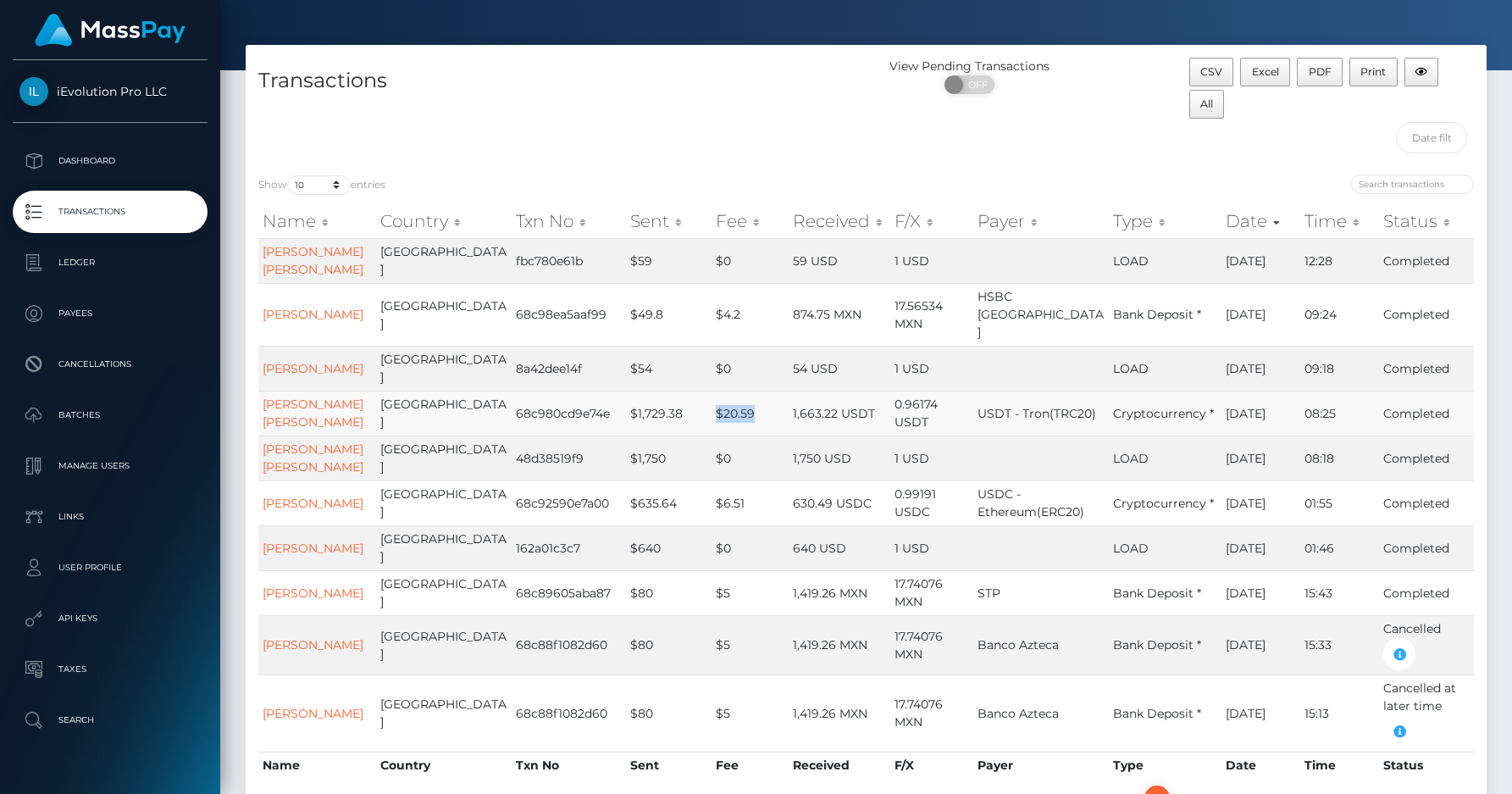
click at [712, 411] on td "$20.59" at bounding box center [750, 412] width 77 height 45
drag, startPoint x: 865, startPoint y: 416, endPoint x: 906, endPoint y: 415, distance: 41.0
click at [906, 415] on td "0.96174 USDT" at bounding box center [931, 412] width 83 height 45
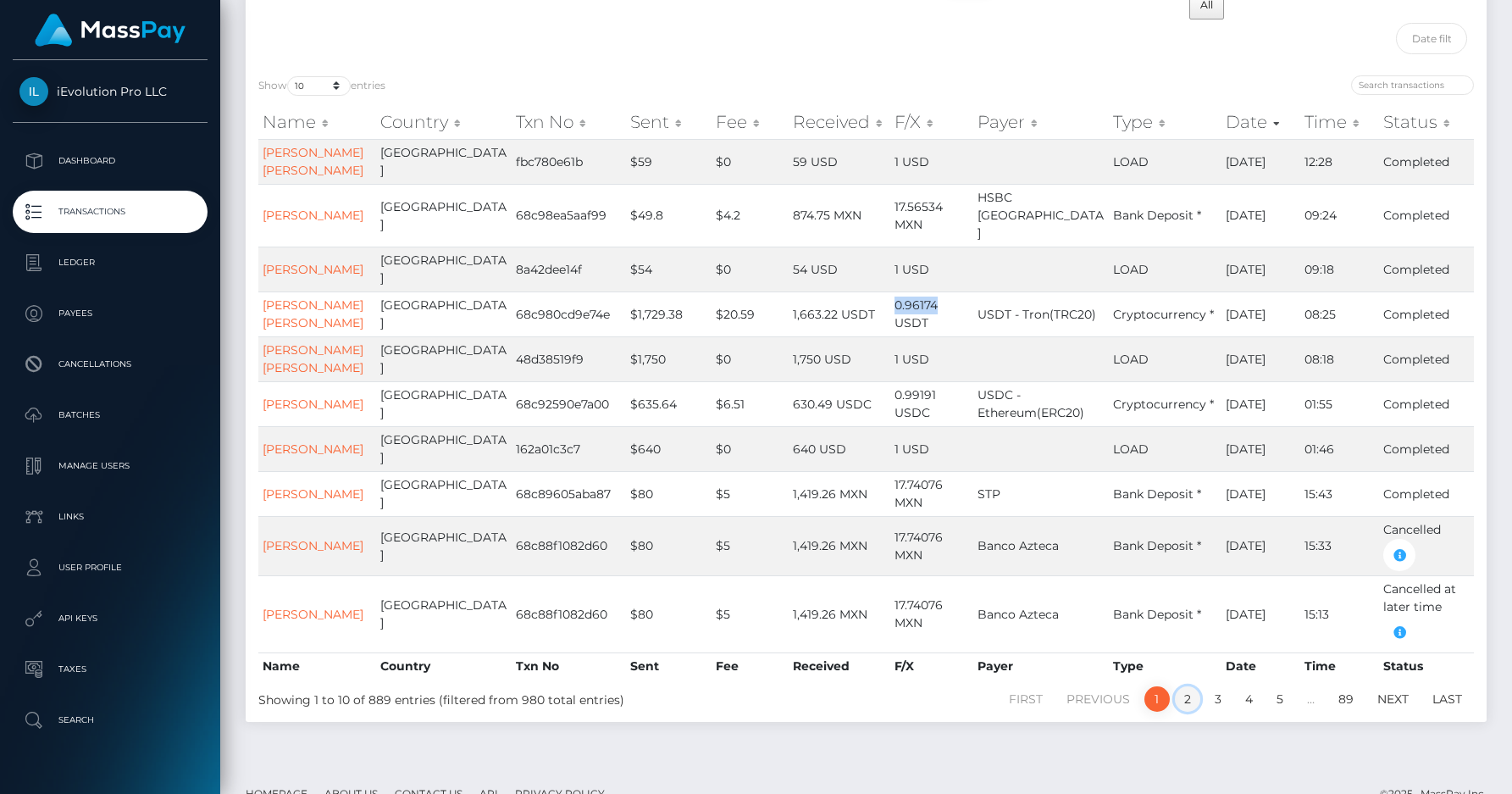
click at [1188, 708] on link "2" at bounding box center [1188, 699] width 26 height 26
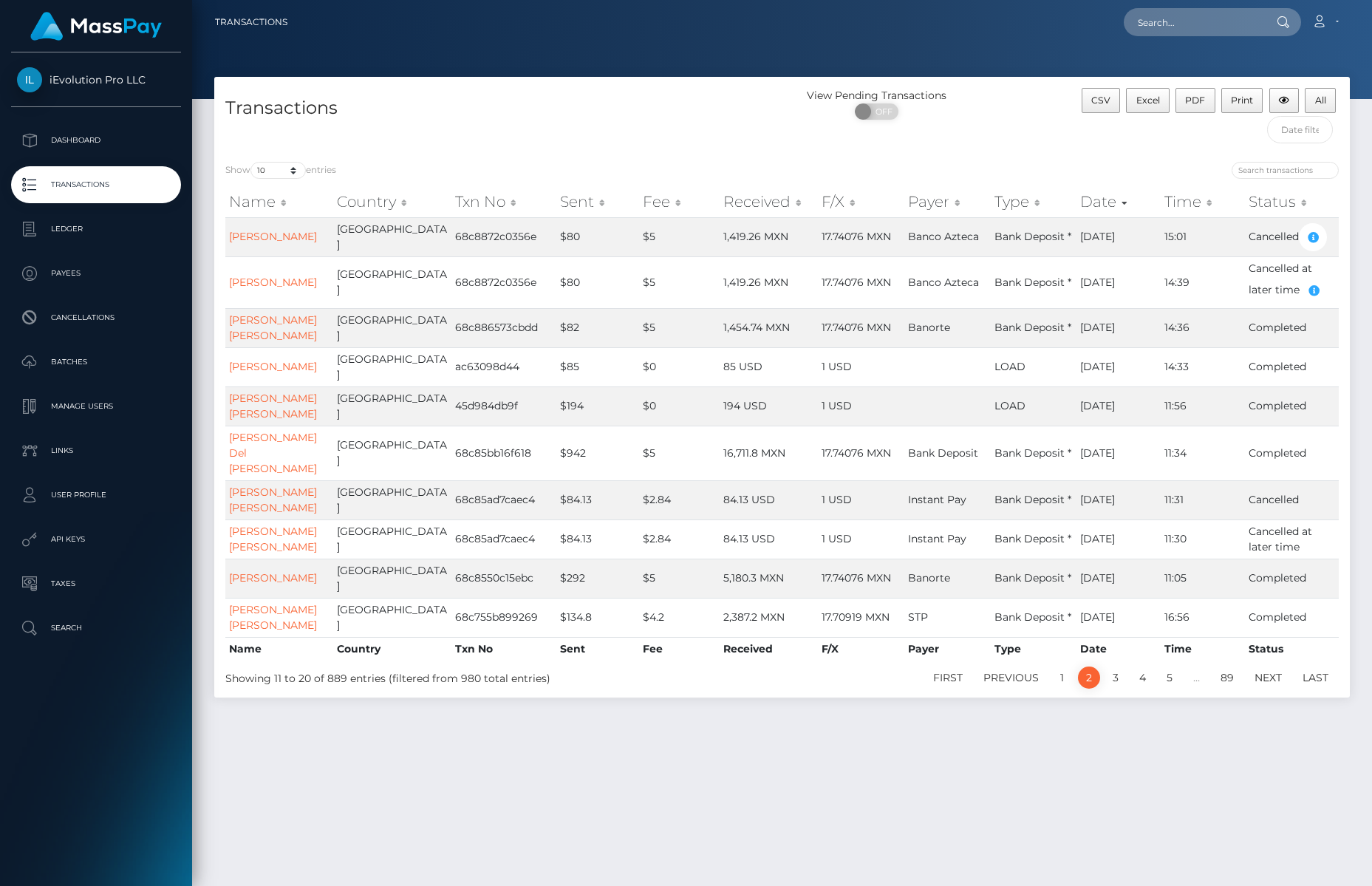
scroll to position [0, 0]
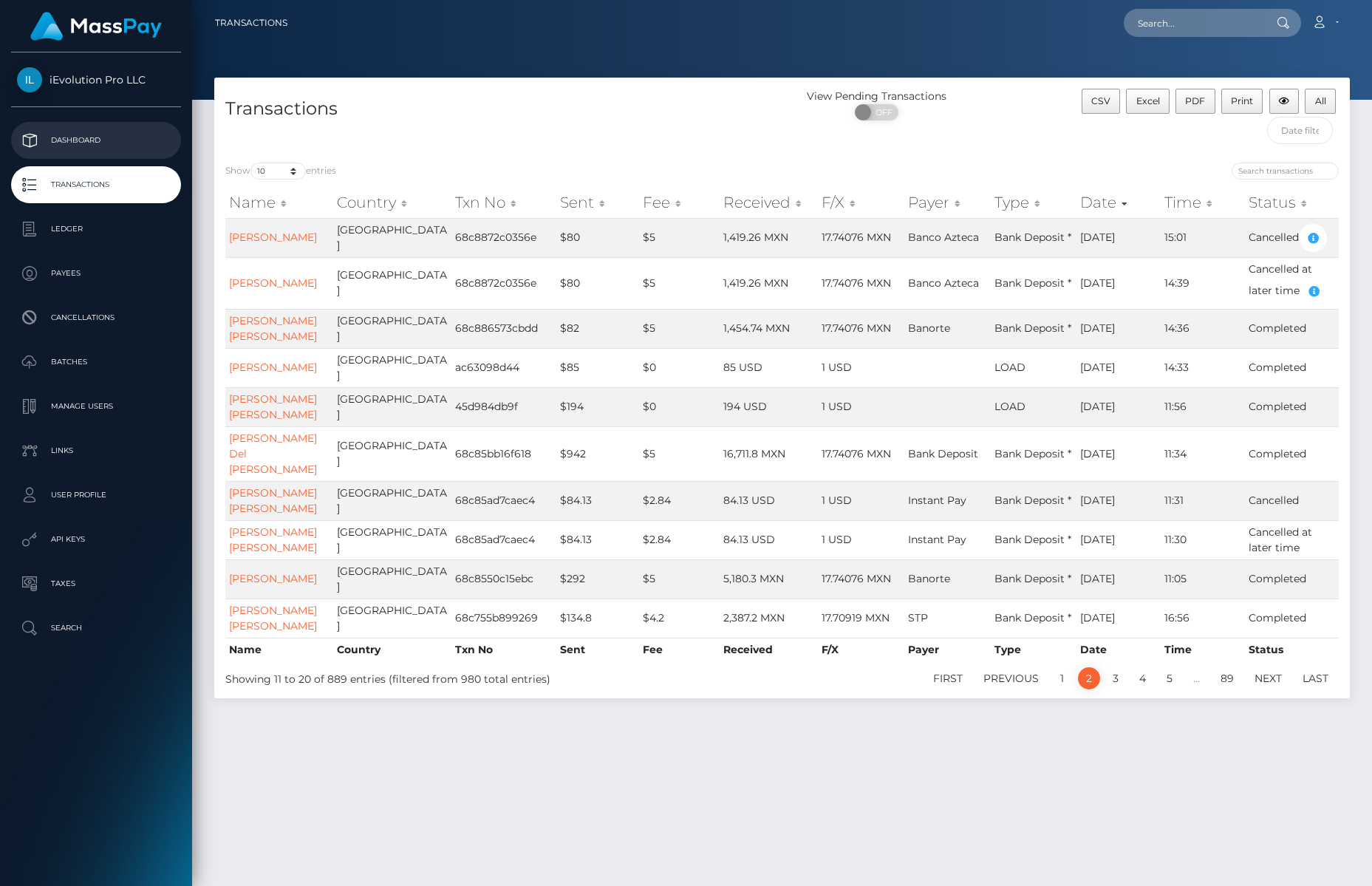
click at [100, 139] on p "Dashboard" at bounding box center [96, 141] width 158 height 22
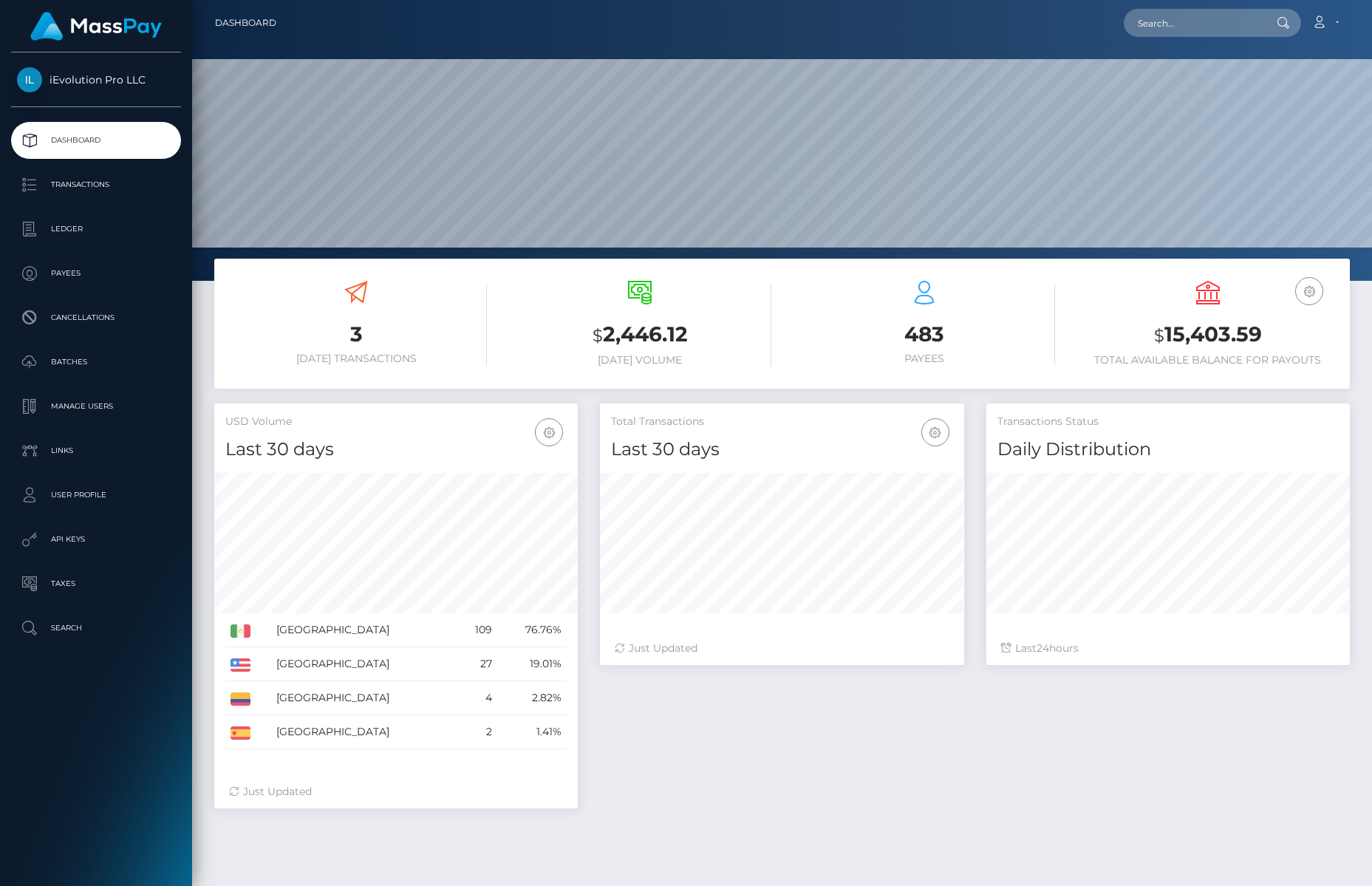
scroll to position [262, 364]
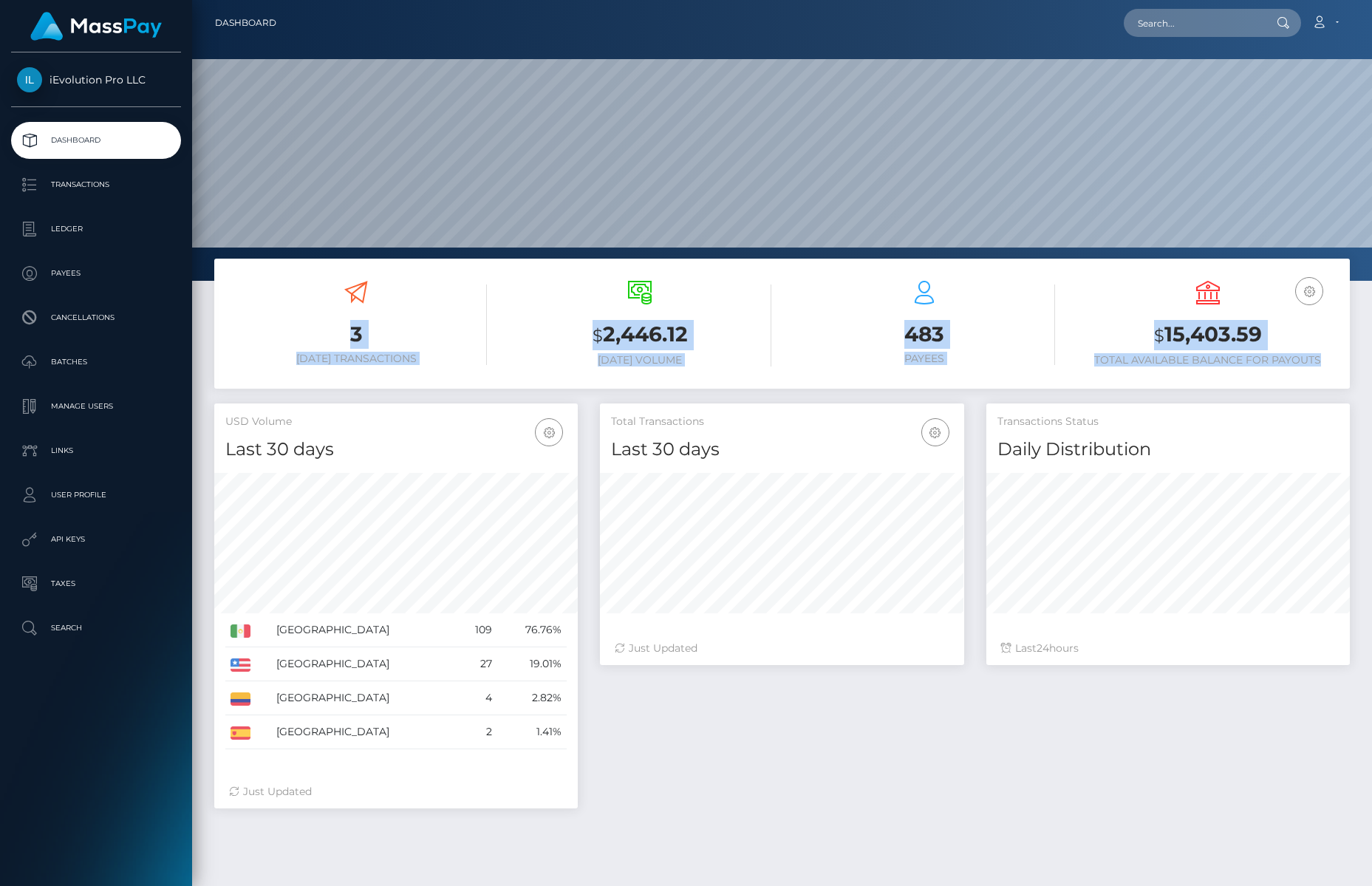
drag, startPoint x: 334, startPoint y: 334, endPoint x: 1338, endPoint y: 375, distance: 1004.8
click at [1338, 375] on div "3 [DATE] Transactions $ 2,446.12 [DATE] Volume 483 Payees $" at bounding box center [782, 325] width 1135 height 112
drag, startPoint x: 1335, startPoint y: 369, endPoint x: 325, endPoint y: 277, distance: 1014.2
click at [325, 277] on div "3 [DATE] Transactions $ 2,446.12 [DATE] Volume 483 Payees $" at bounding box center [782, 325] width 1135 height 112
drag, startPoint x: 325, startPoint y: 277, endPoint x: 1305, endPoint y: 360, distance: 983.5
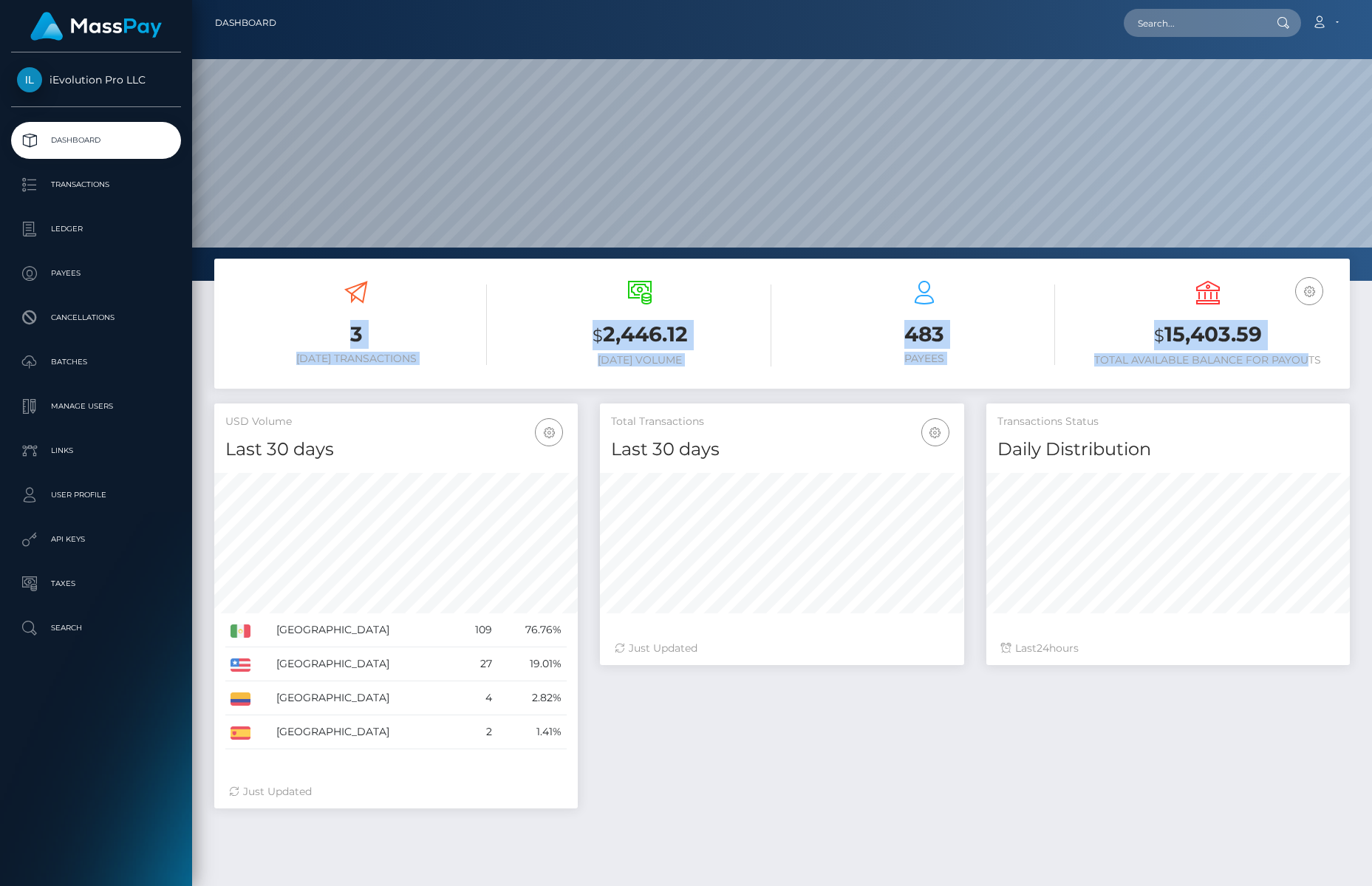
click at [1305, 360] on div "3 [DATE] Transactions $ 2,446.12 [DATE] Volume 483 Payees $" at bounding box center [782, 325] width 1135 height 112
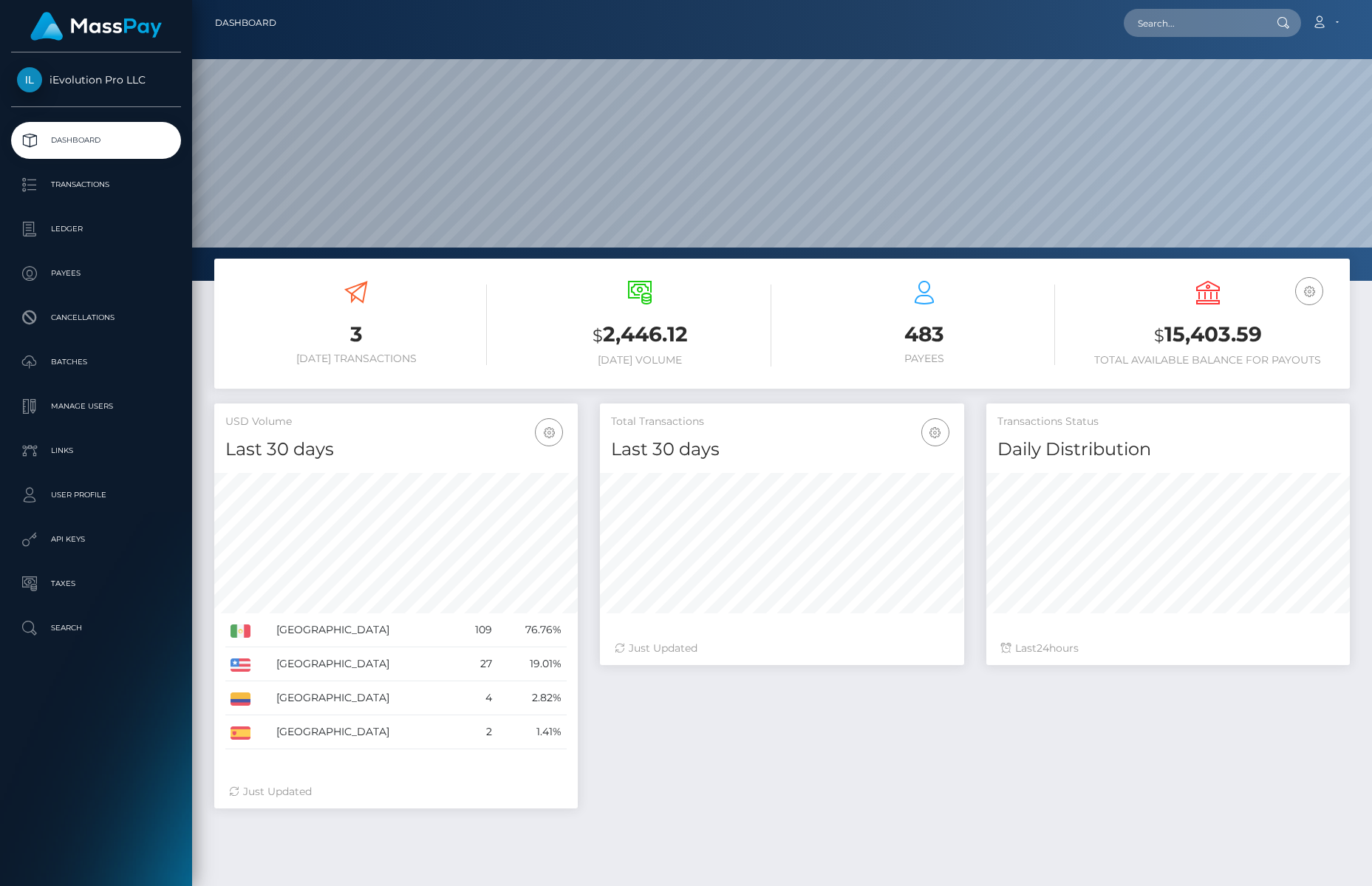
drag, startPoint x: 1305, startPoint y: 360, endPoint x: 1322, endPoint y: 368, distance: 18.8
click at [1307, 361] on h6 "Total Available Balance for Payouts" at bounding box center [1207, 360] width 261 height 13
